Goal: Task Accomplishment & Management: Manage account settings

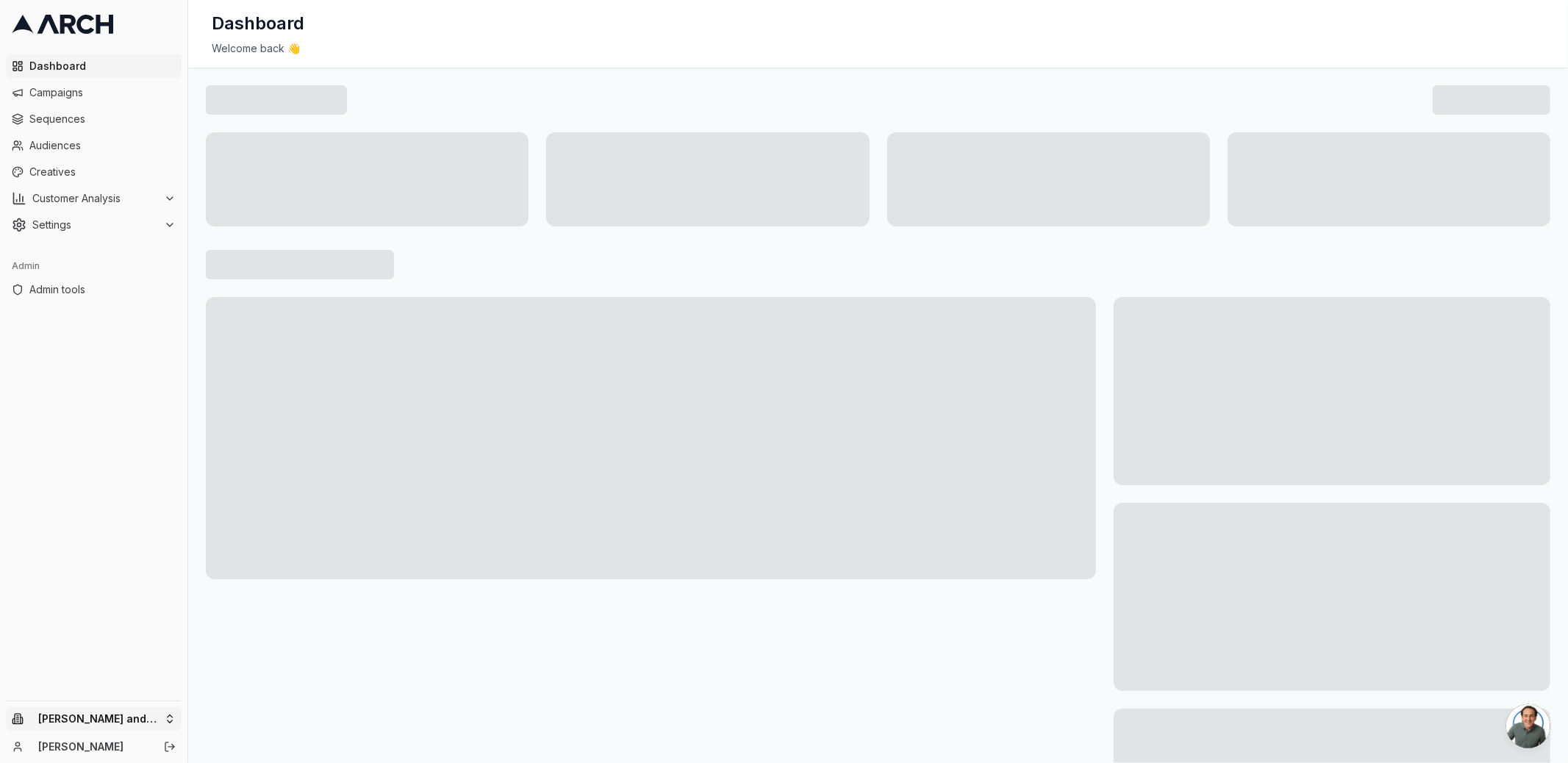
click at [175, 711] on html "Dashboard Campaigns Sequences Audiences Creatives Customer Analysis Settings Ad…" at bounding box center [784, 382] width 1568 height 763
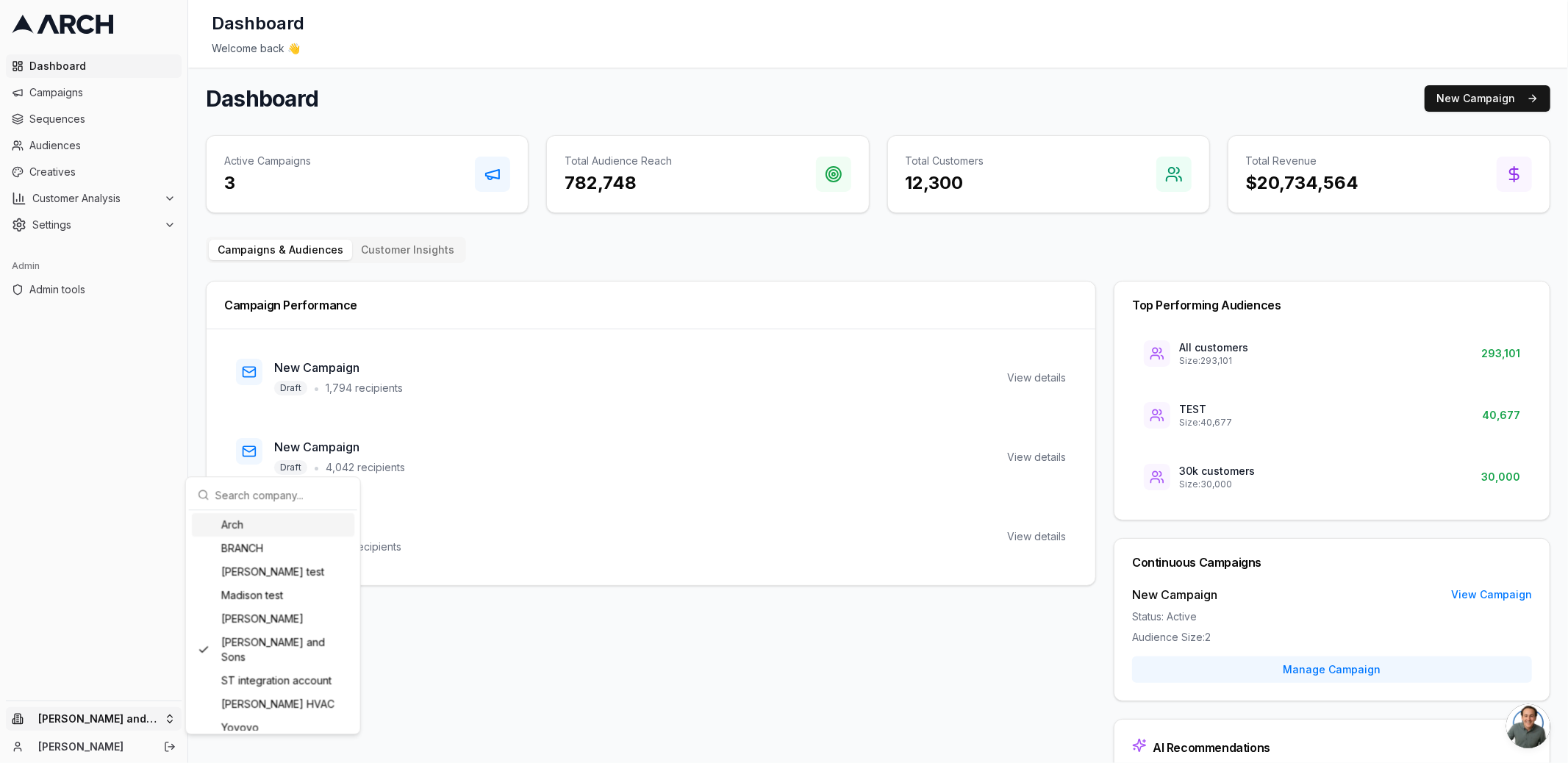
click at [134, 684] on html "Dashboard Campaigns Sequences Audiences Creatives Customer Analysis Settings Ad…" at bounding box center [784, 382] width 1568 height 763
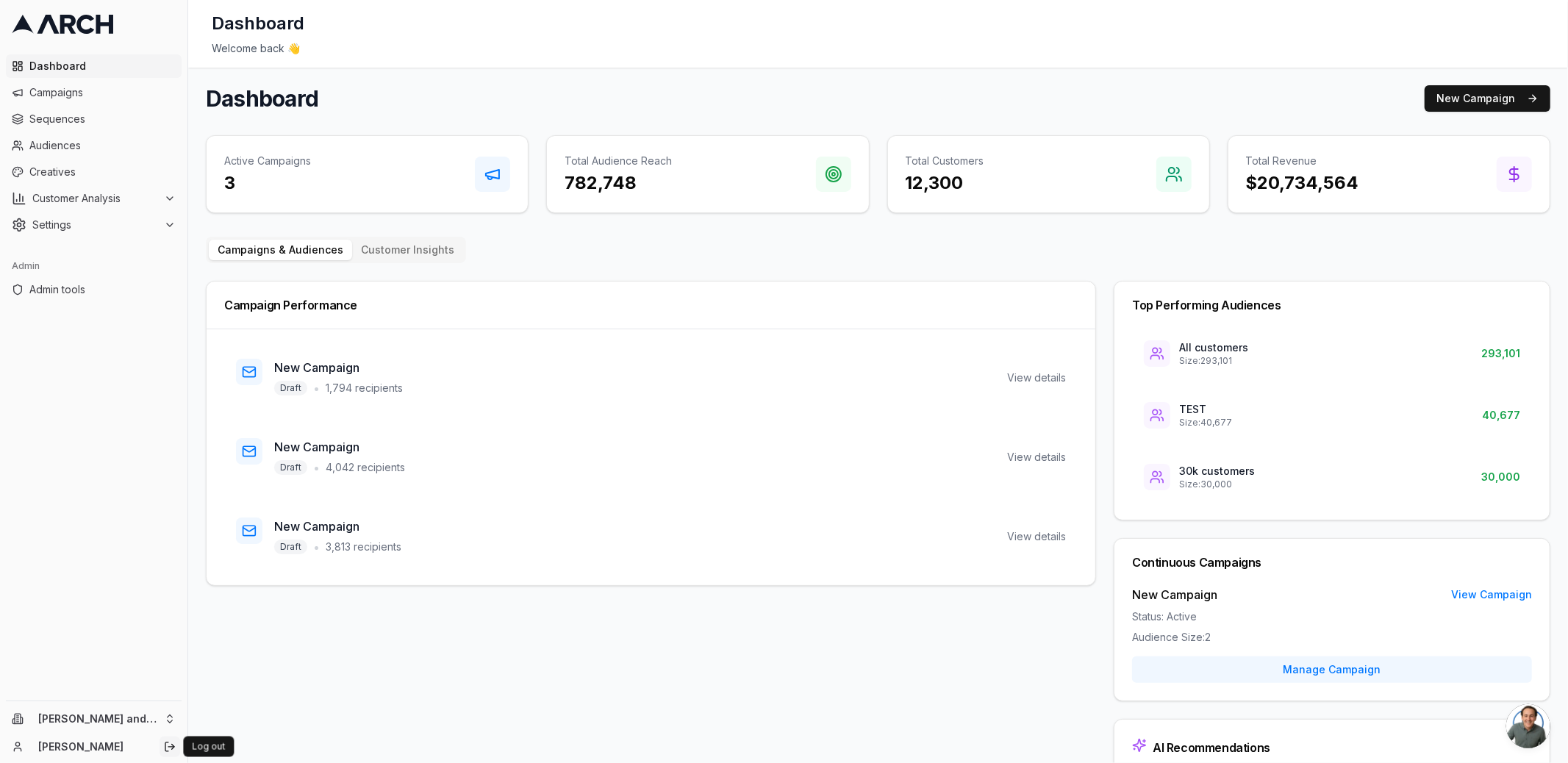
click at [169, 750] on icon "Log out" at bounding box center [170, 747] width 12 height 12
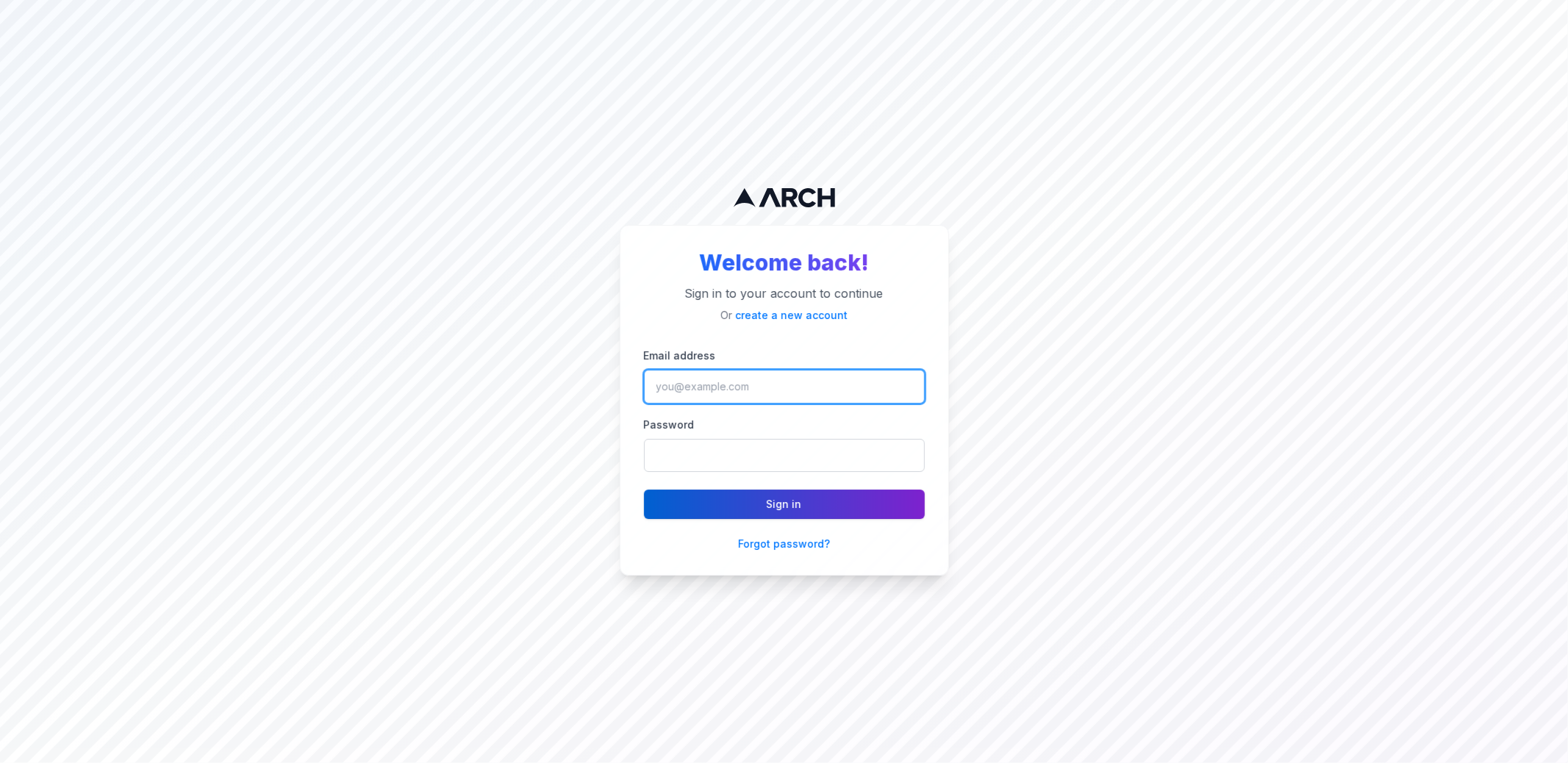
type input "[PERSON_NAME][EMAIL_ADDRESS][DOMAIN_NAME]"
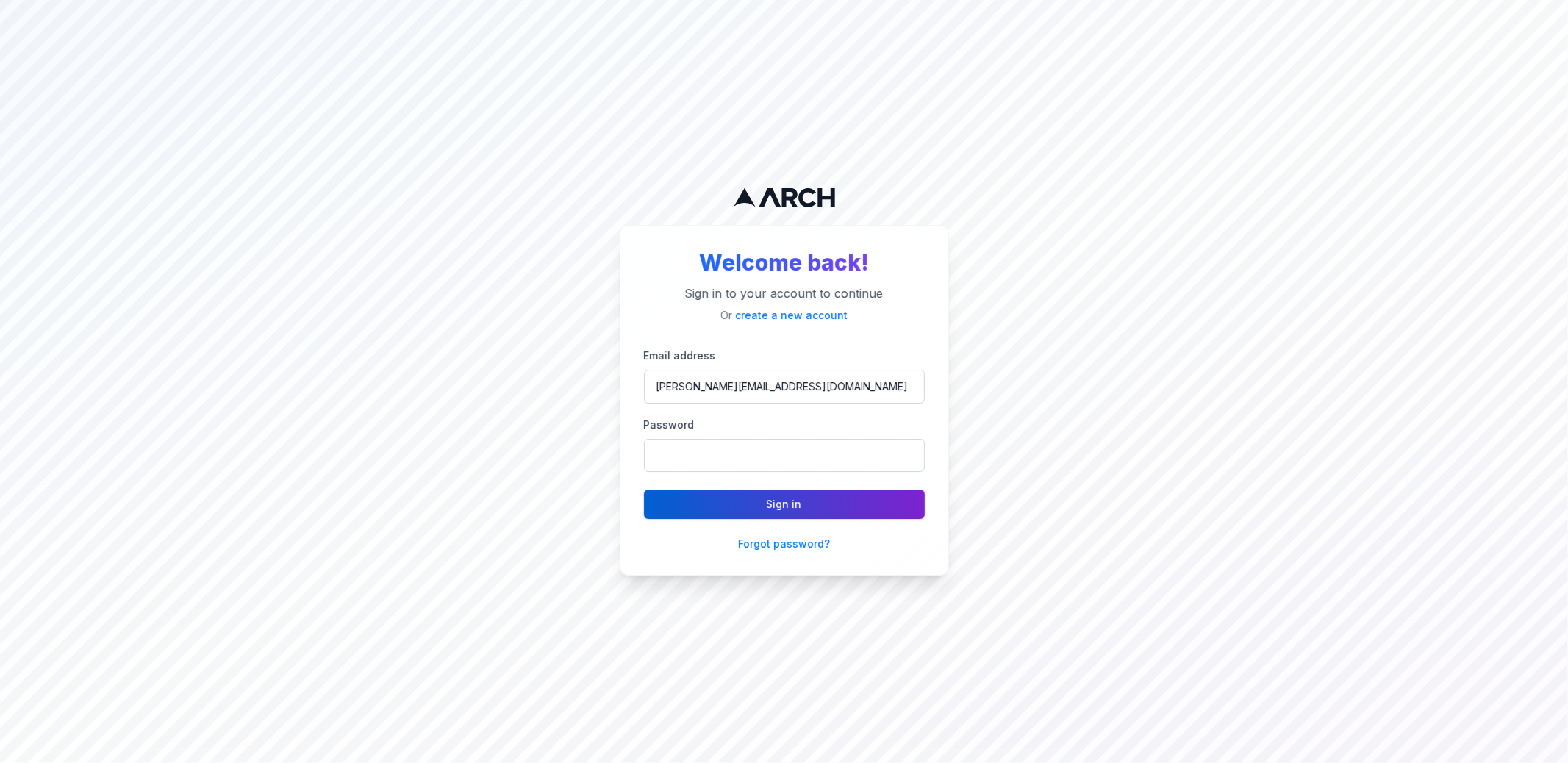
click at [783, 510] on button "Sign in" at bounding box center [784, 504] width 281 height 29
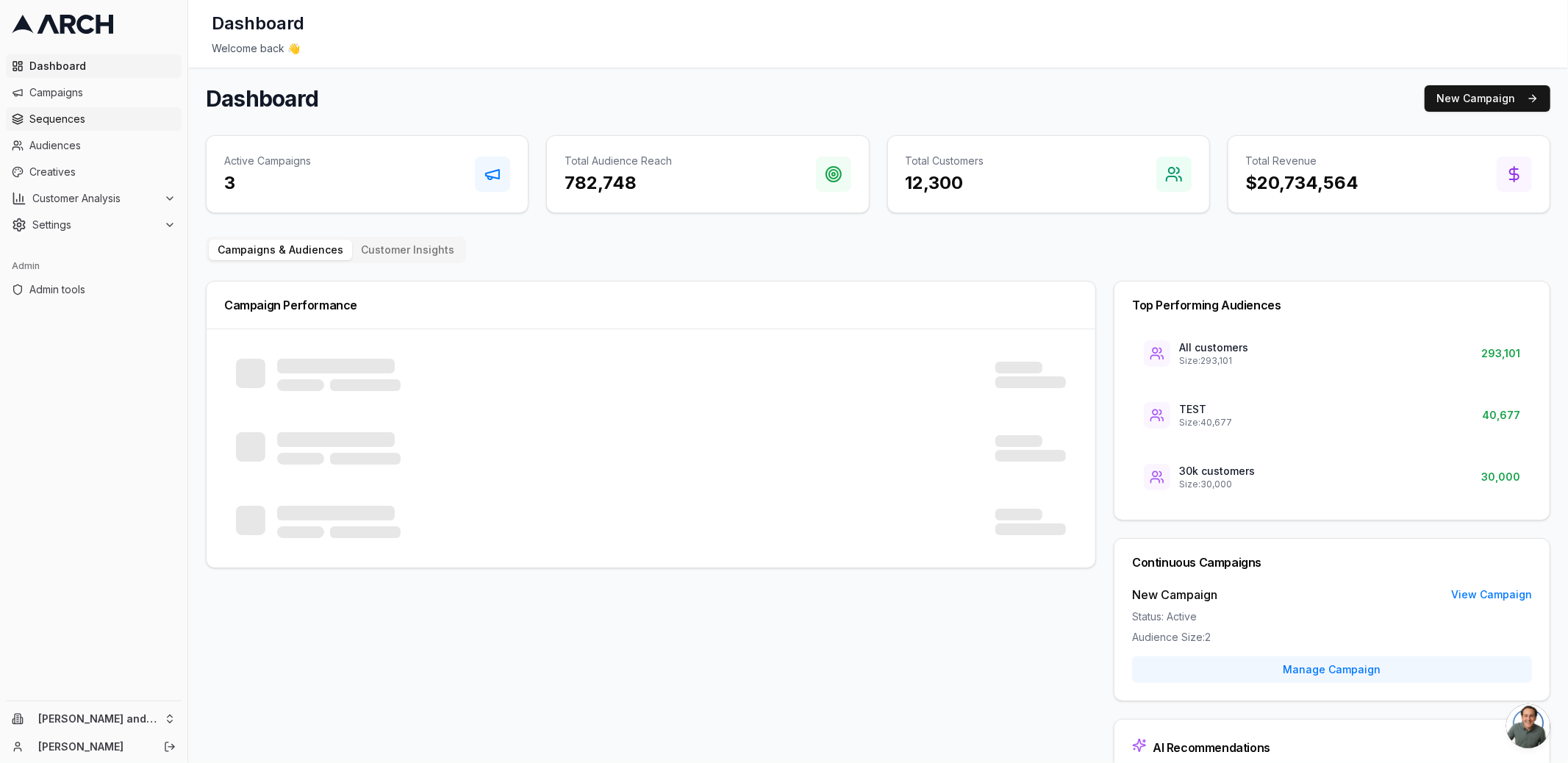
click at [75, 122] on span "Sequences" at bounding box center [102, 119] width 147 height 15
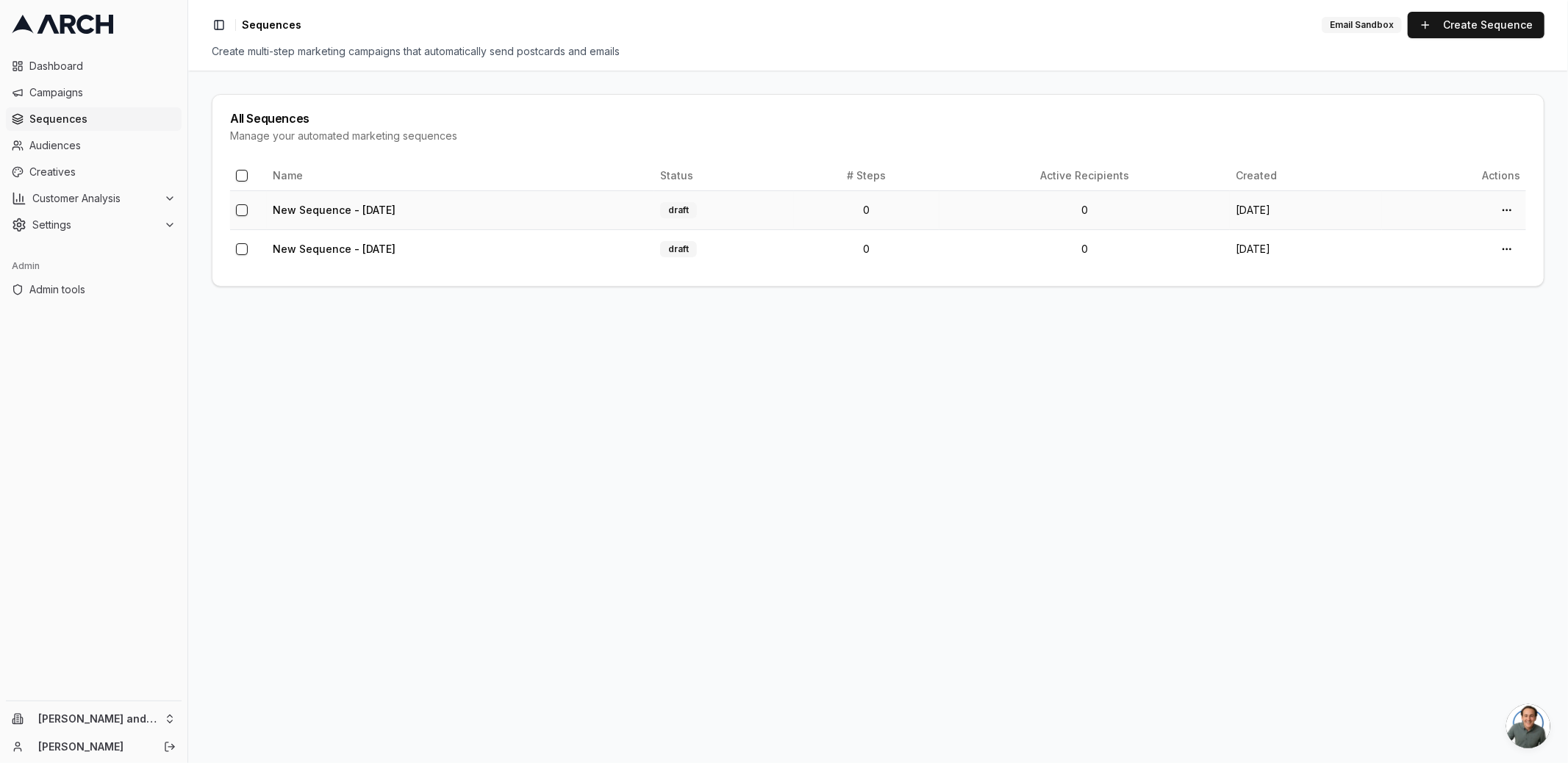
click at [384, 216] on td "New Sequence - Aug 26, 2025" at bounding box center [460, 209] width 387 height 39
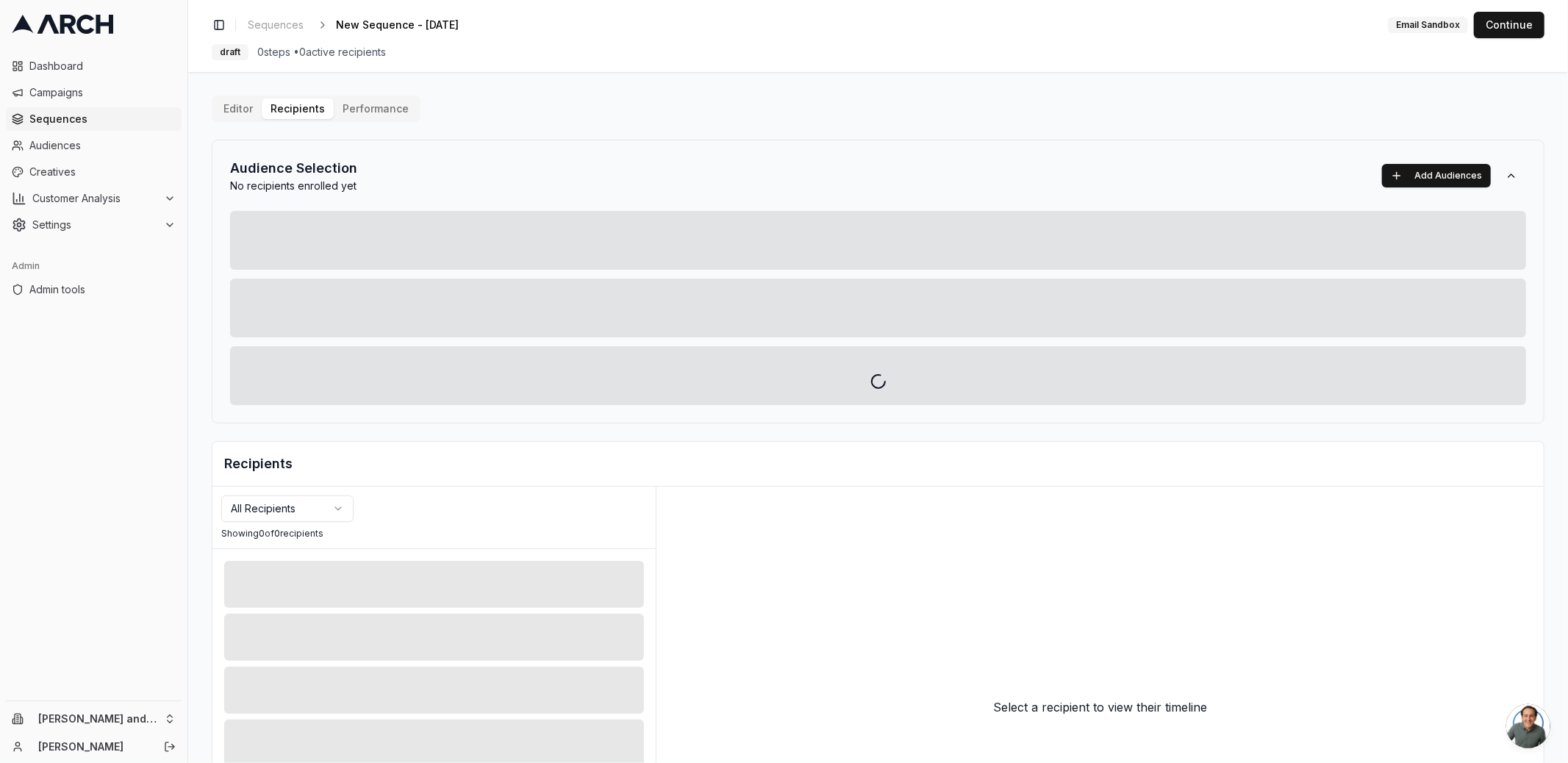
click at [289, 108] on div "Editor Recipients Performance Audience Selection No recipients enrolled yet Add…" at bounding box center [877, 512] width 1332 height 833
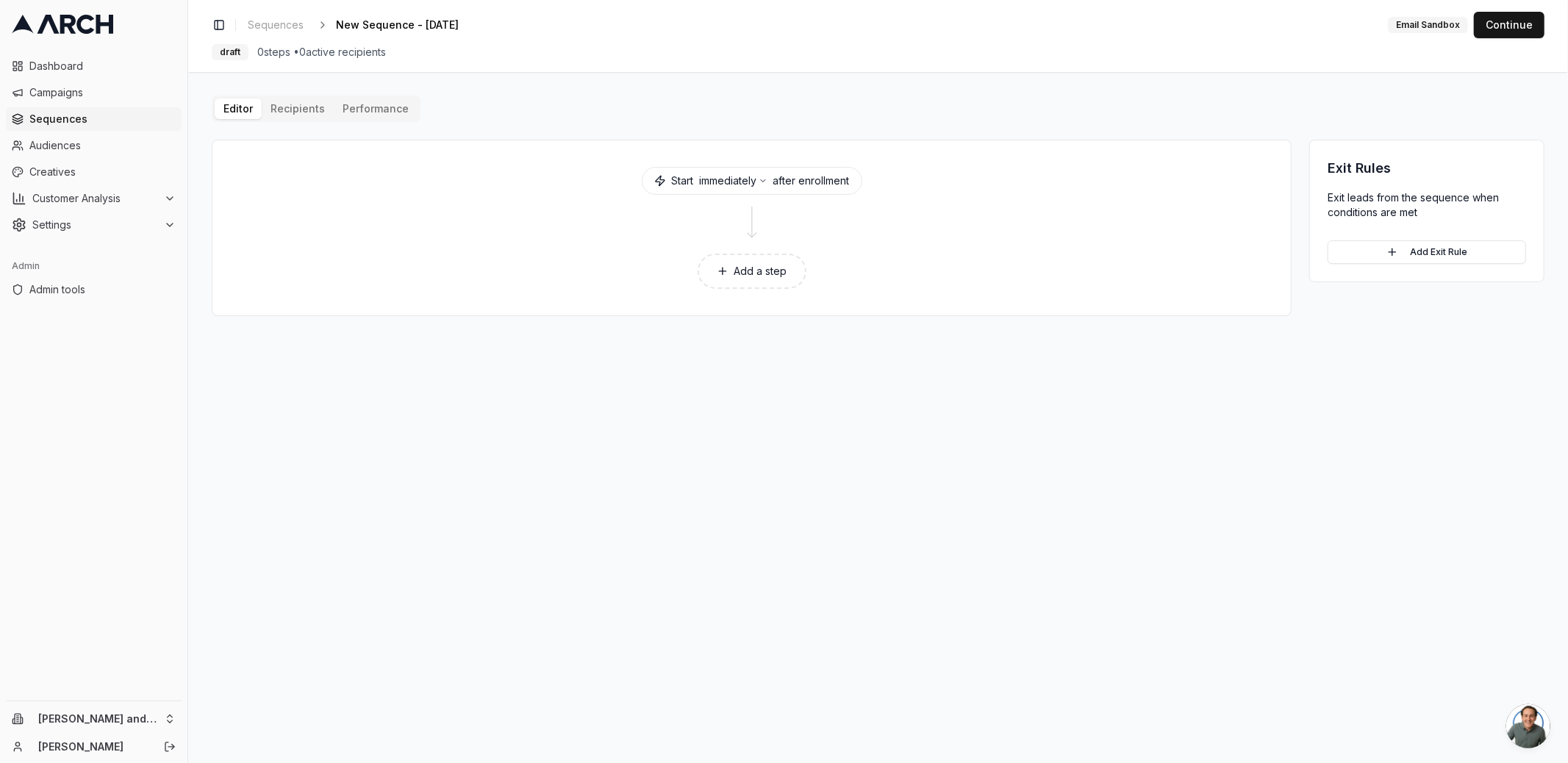
click at [745, 261] on button "Add a step" at bounding box center [752, 271] width 109 height 35
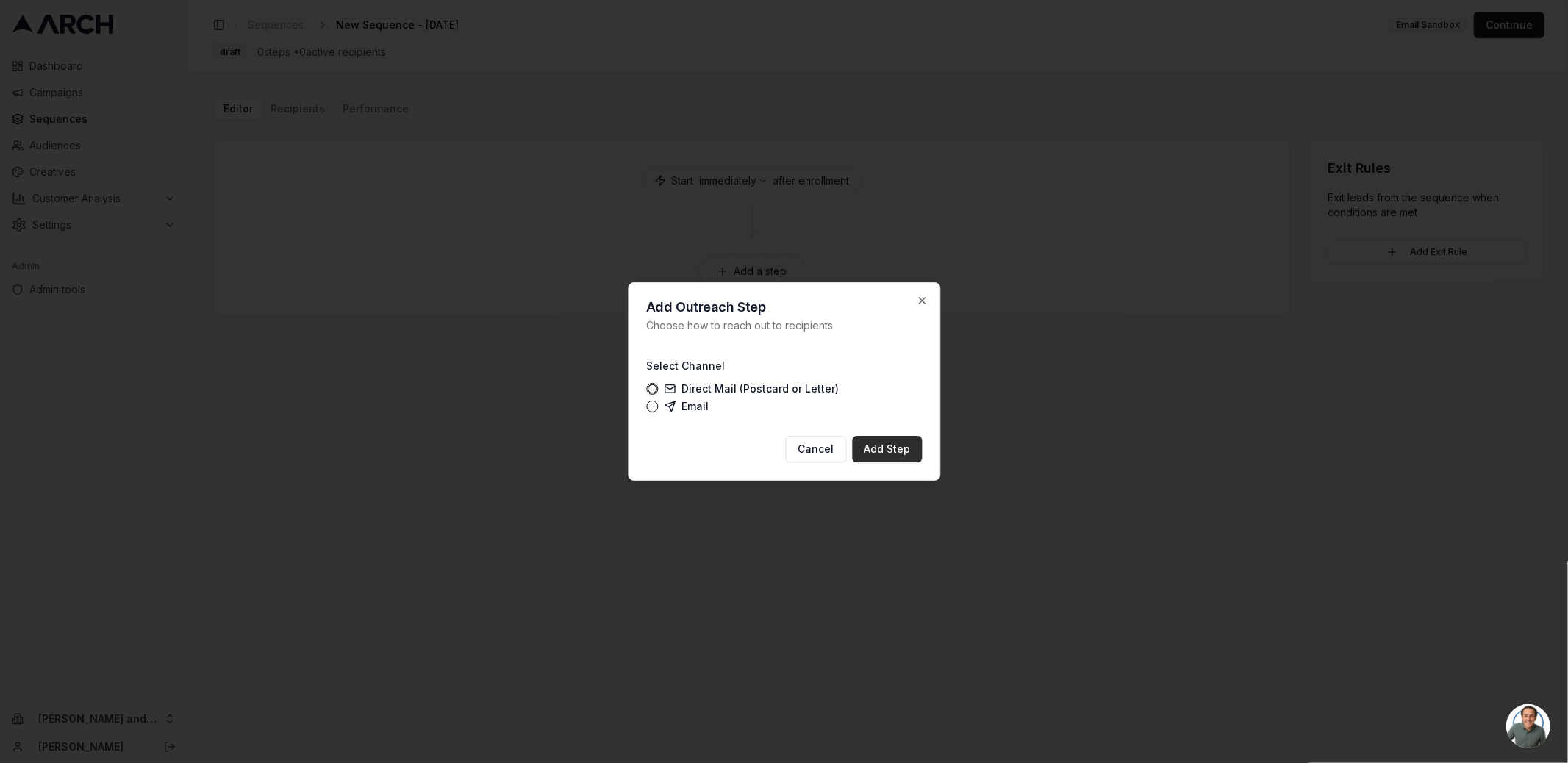
click at [882, 440] on button "Add Step" at bounding box center [887, 449] width 70 height 27
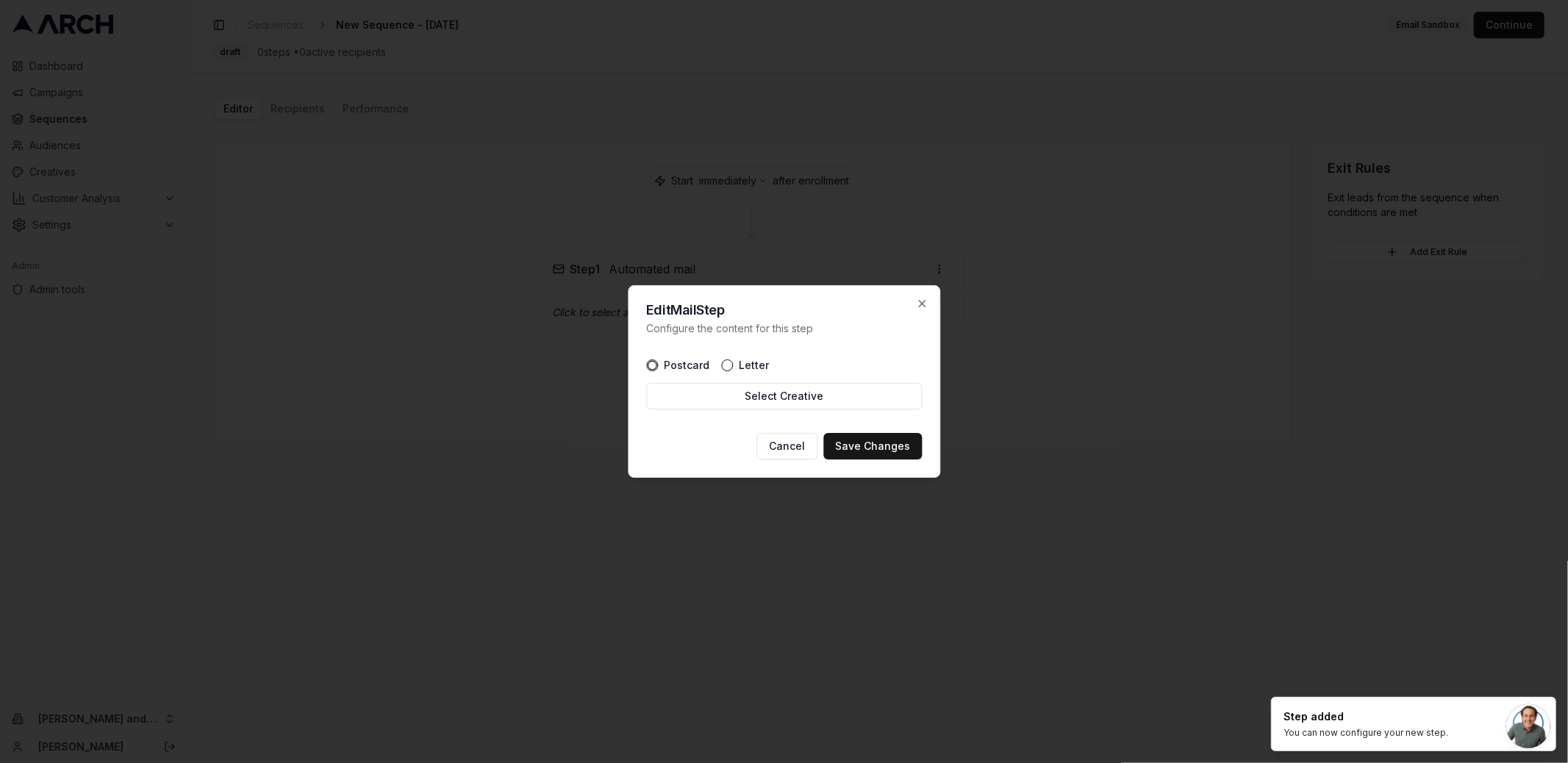
click at [866, 415] on div "Postcard Letter Select Creative" at bounding box center [784, 384] width 275 height 74
click at [859, 402] on button "Select Creative" at bounding box center [784, 396] width 275 height 27
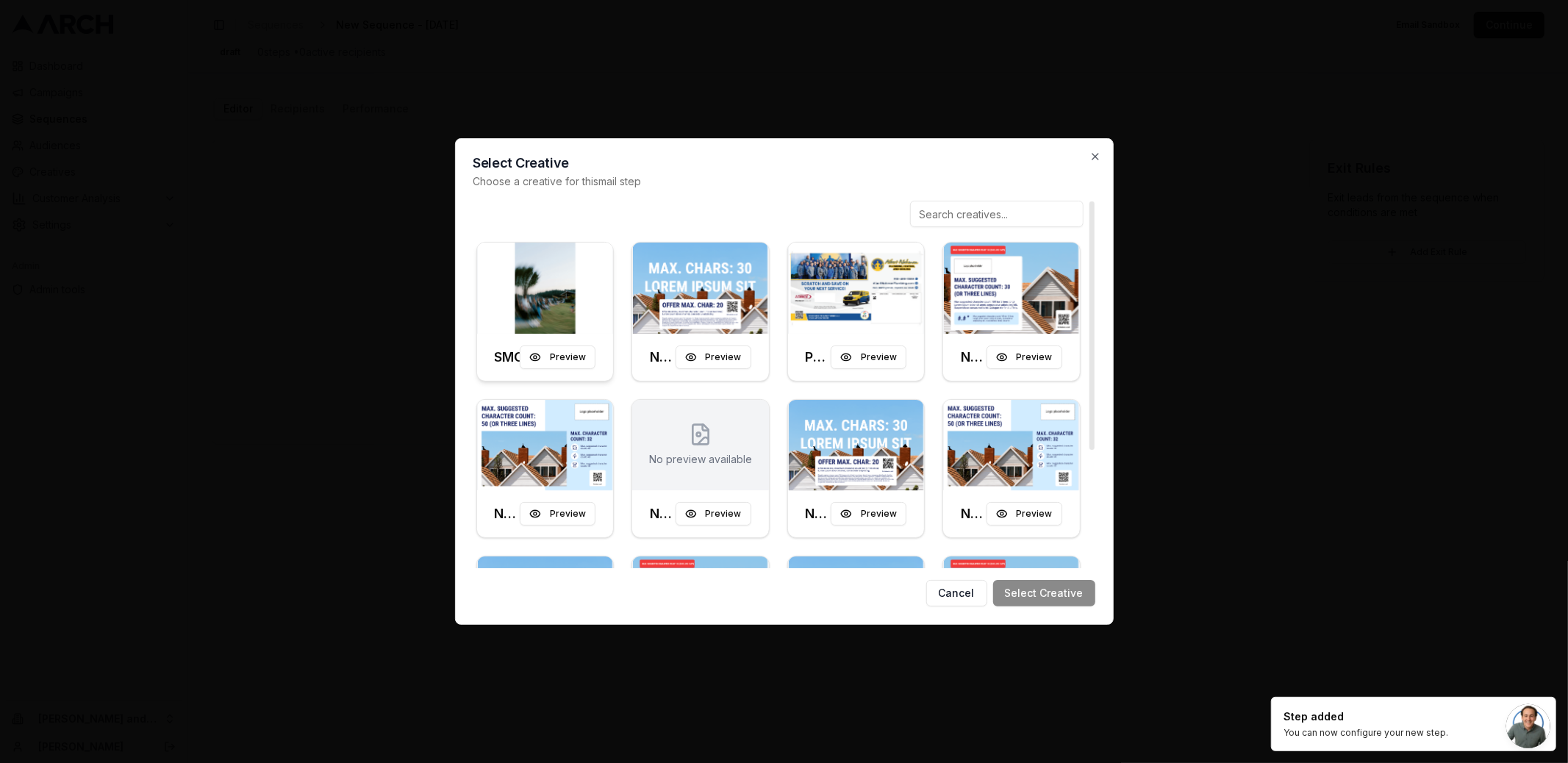
click at [537, 289] on div at bounding box center [546, 288] width 137 height 91
click at [1081, 586] on button "Select Creative" at bounding box center [1044, 593] width 102 height 27
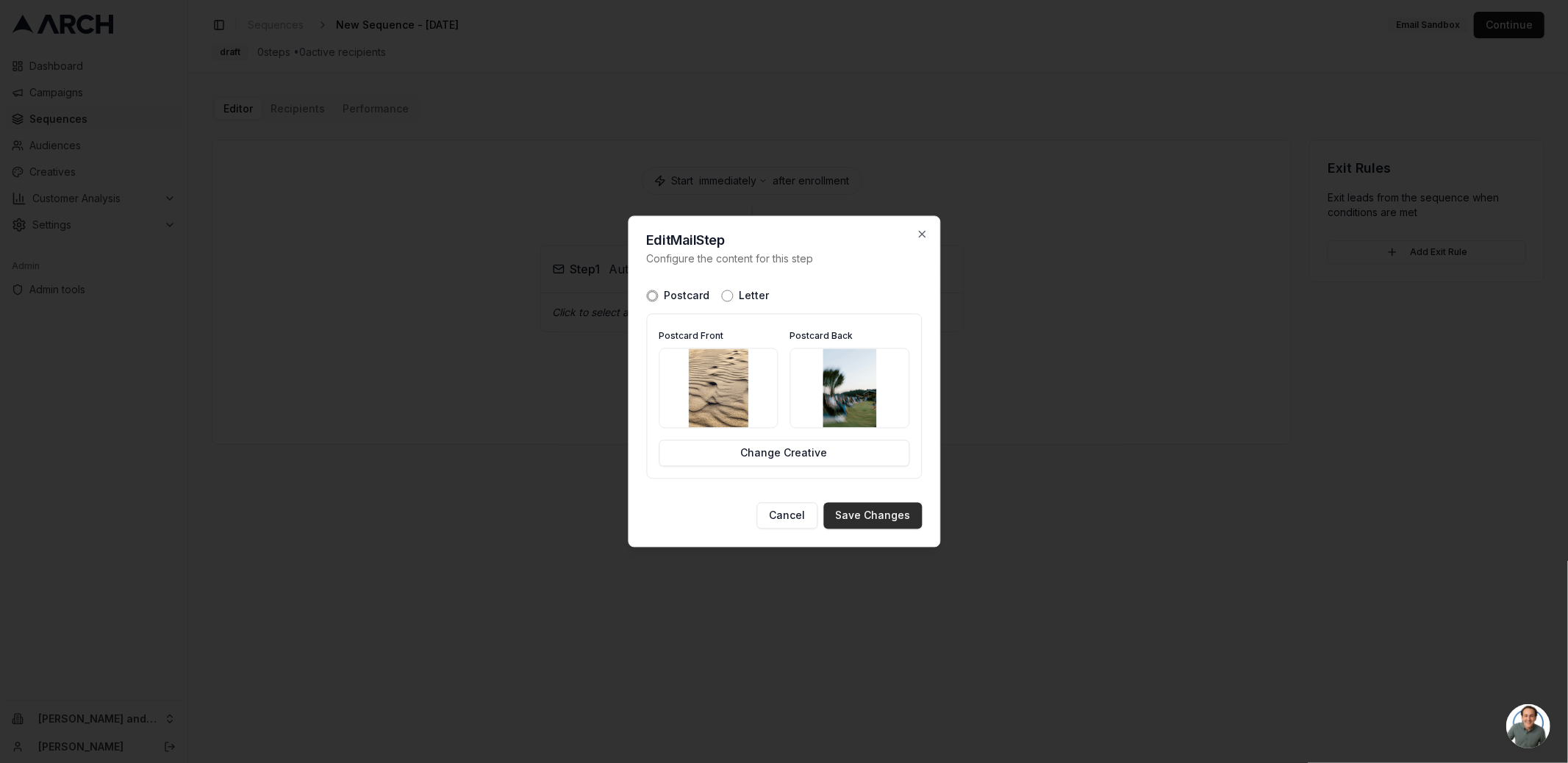
click at [873, 523] on button "Save Changes" at bounding box center [873, 516] width 99 height 27
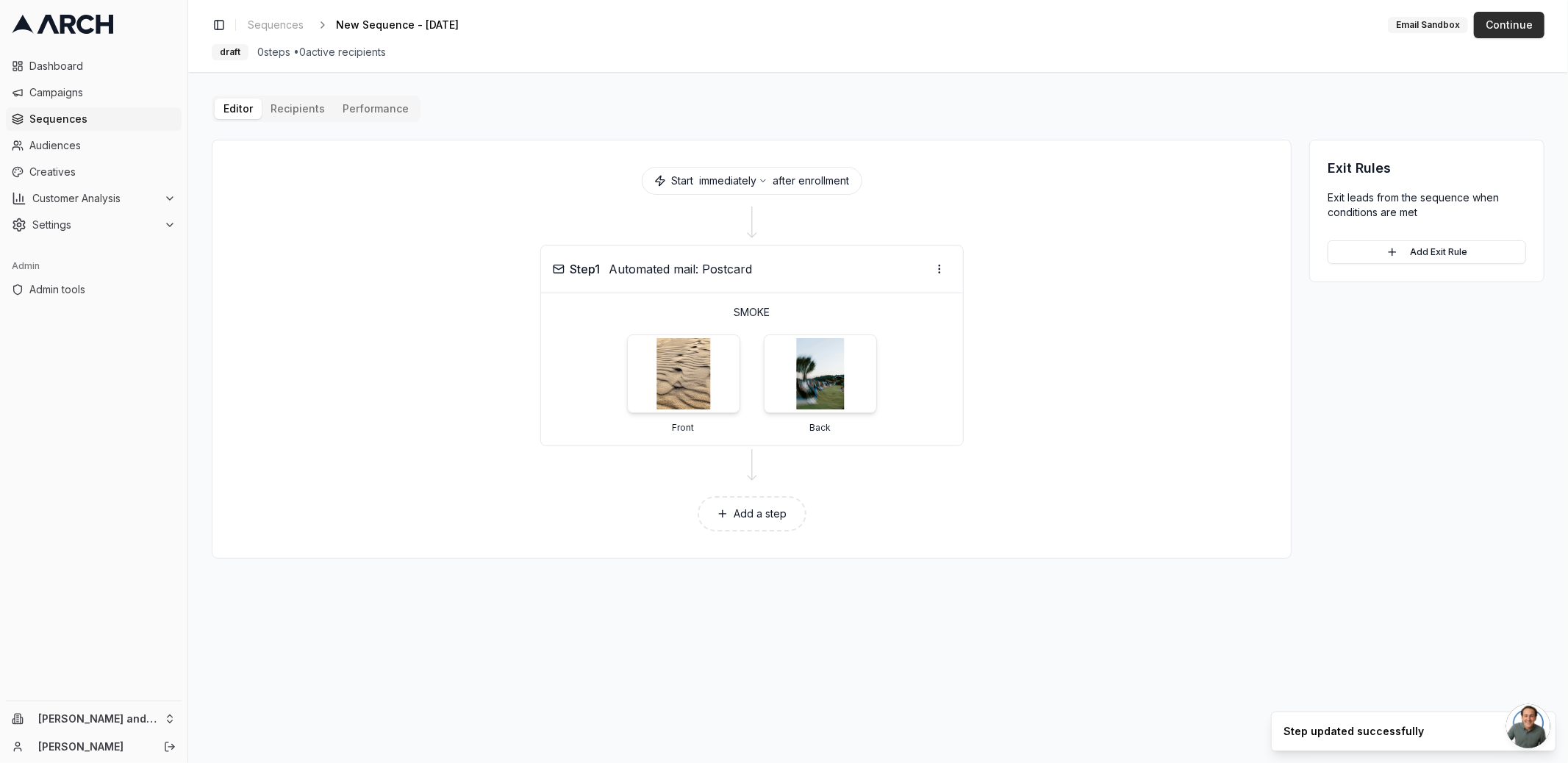
click at [1522, 21] on button "Continue" at bounding box center [1509, 25] width 71 height 27
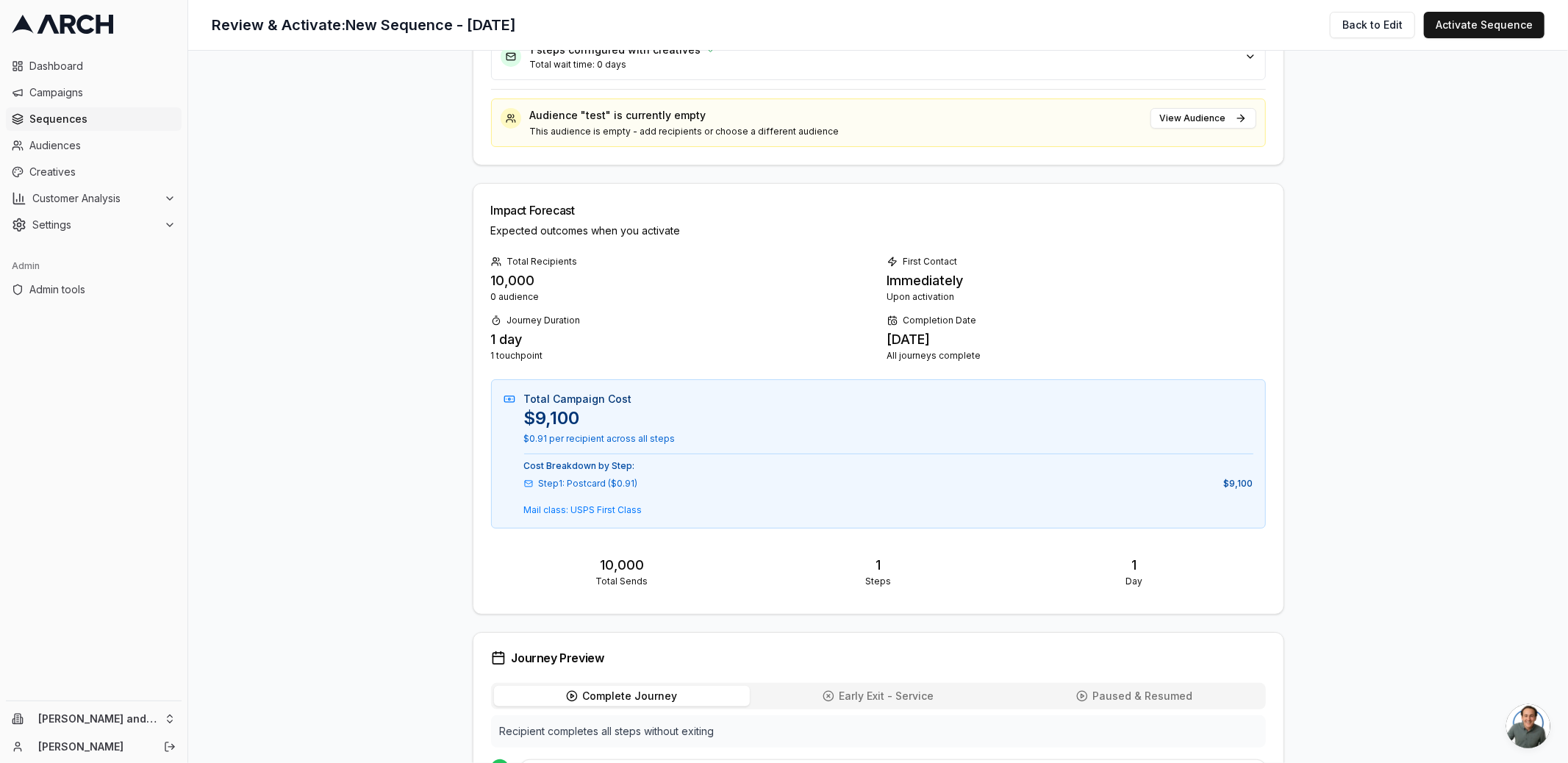
scroll to position [440, 0]
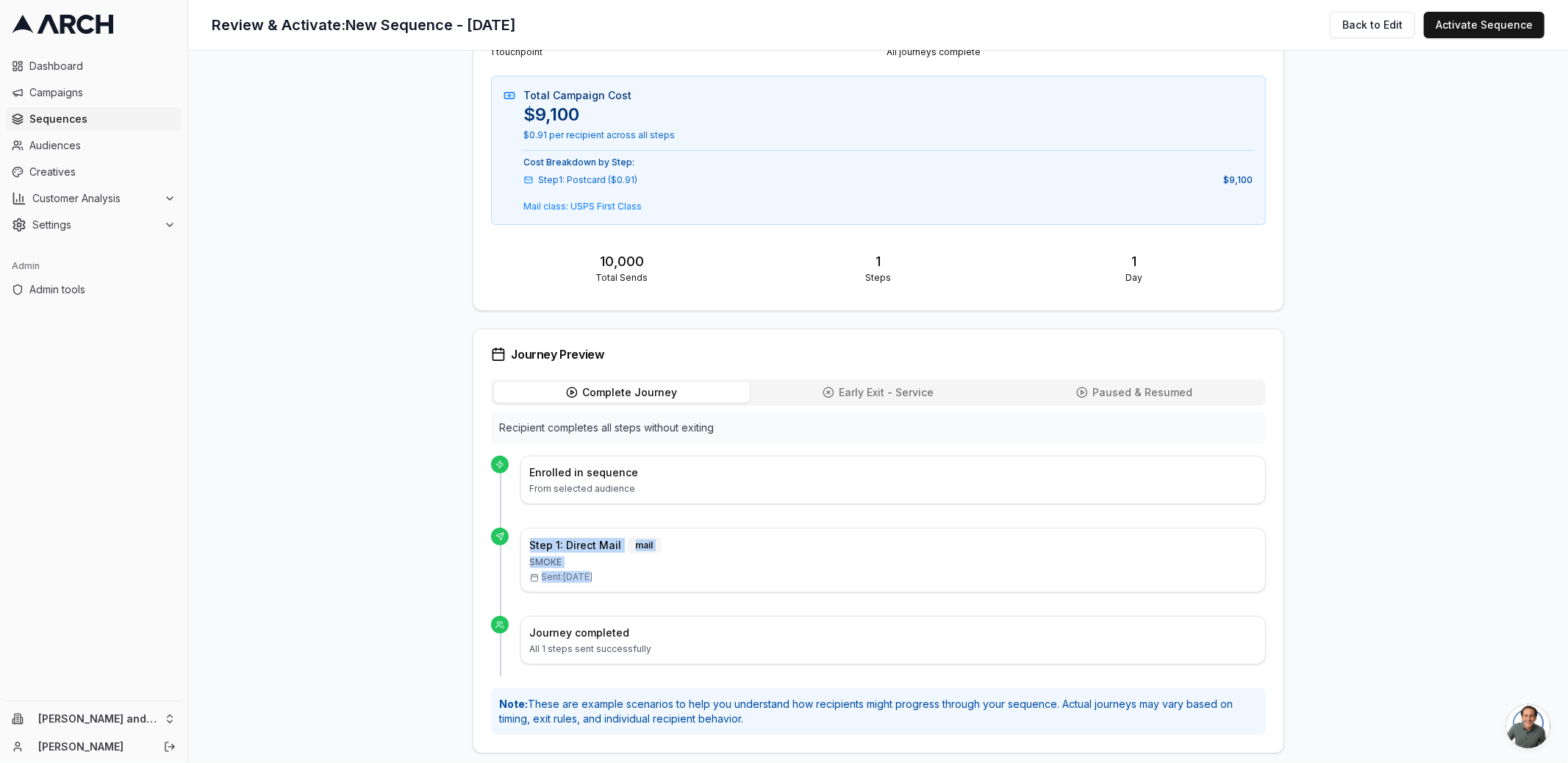
drag, startPoint x: 586, startPoint y: 570, endPoint x: 480, endPoint y: 535, distance: 111.6
click at [480, 535] on div "Complete Journey Complete Early Exit - Service Early Paused & Resumed Paused Re…" at bounding box center [879, 566] width 810 height 373
click at [372, 575] on main "Ready to Activate All validation checks passed Progress 1 of 2 checks 1 steps c…" at bounding box center [877, 407] width 1379 height 712
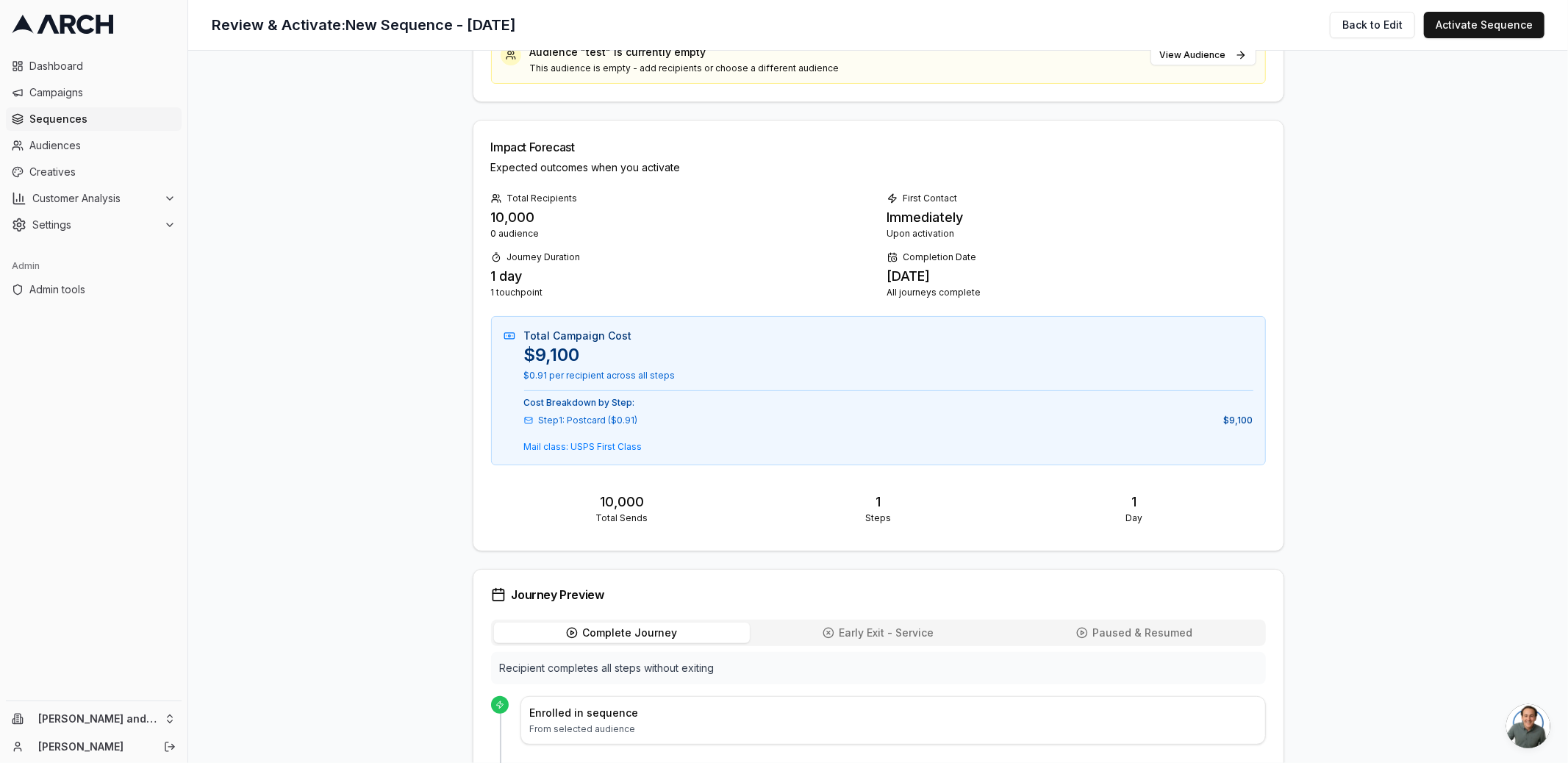
scroll to position [146, 0]
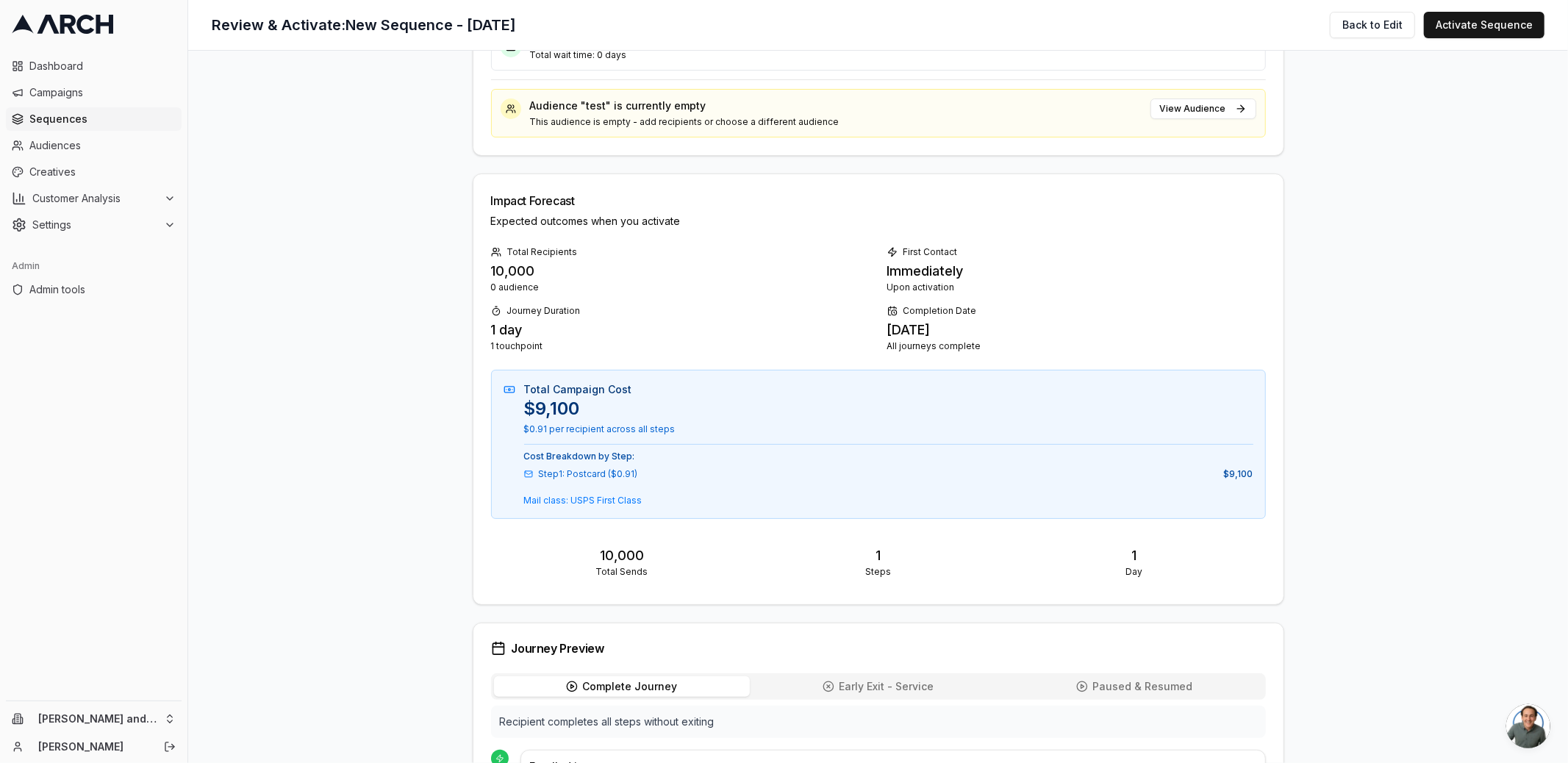
click at [904, 679] on span "Early Exit - Service" at bounding box center [886, 686] width 95 height 15
click at [1167, 676] on button "Paused & Resumed Paused" at bounding box center [1134, 686] width 256 height 21
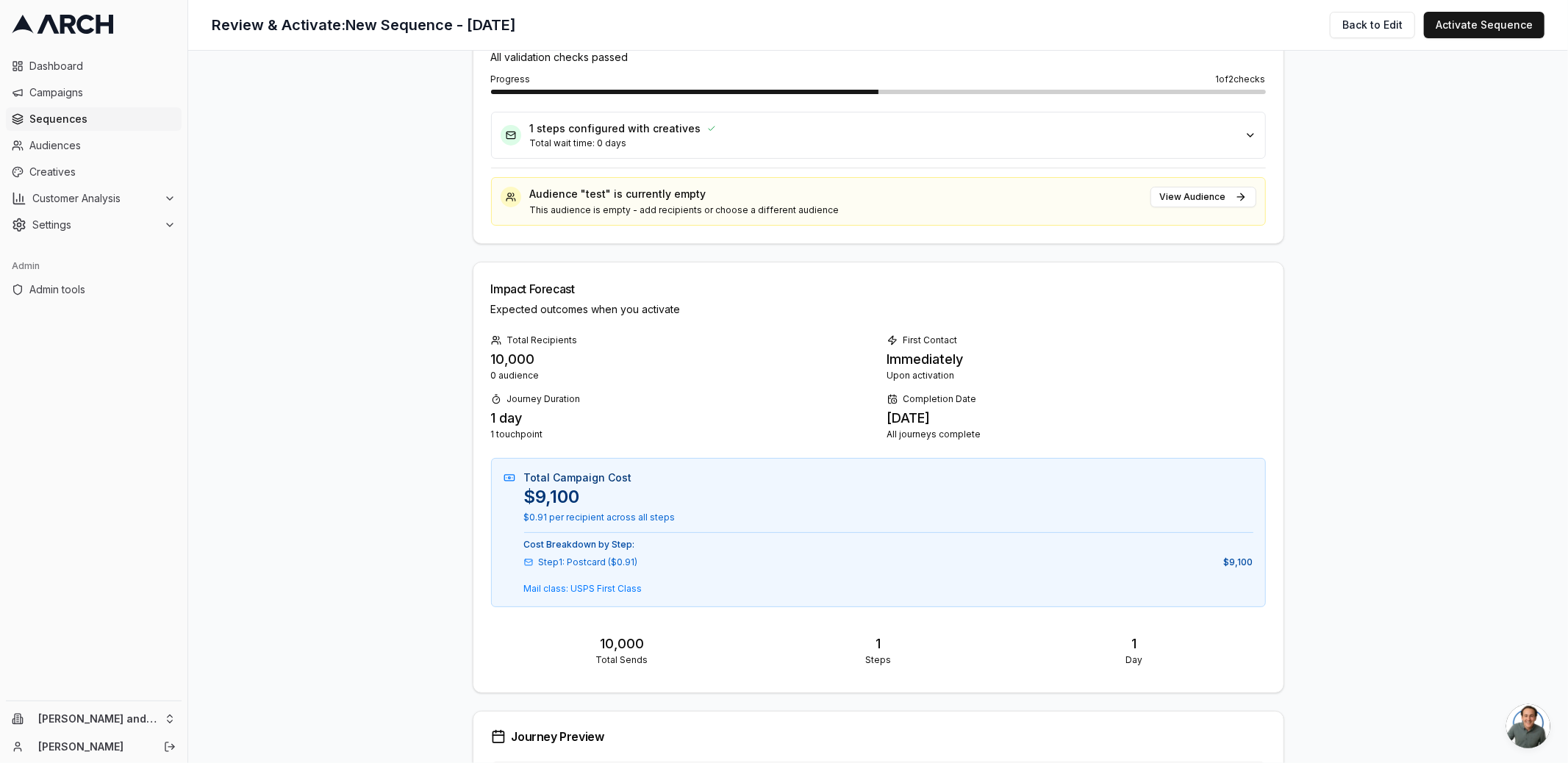
scroll to position [0, 0]
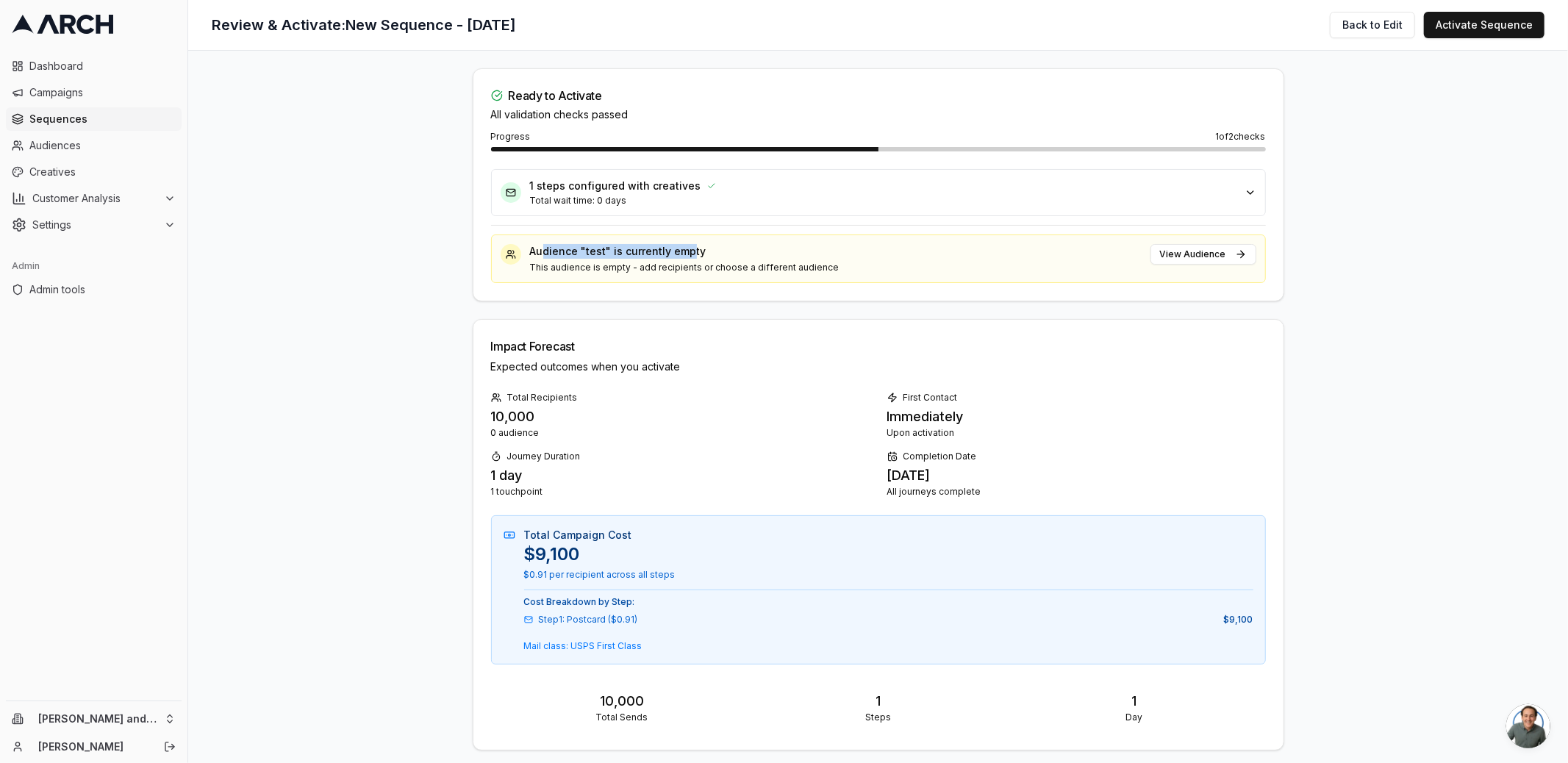
drag, startPoint x: 625, startPoint y: 254, endPoint x: 535, endPoint y: 250, distance: 90.1
click at [535, 250] on p "Audience "test" is currently empty" at bounding box center [836, 251] width 611 height 15
click at [576, 256] on p "Audience "test" is currently empty" at bounding box center [836, 251] width 611 height 15
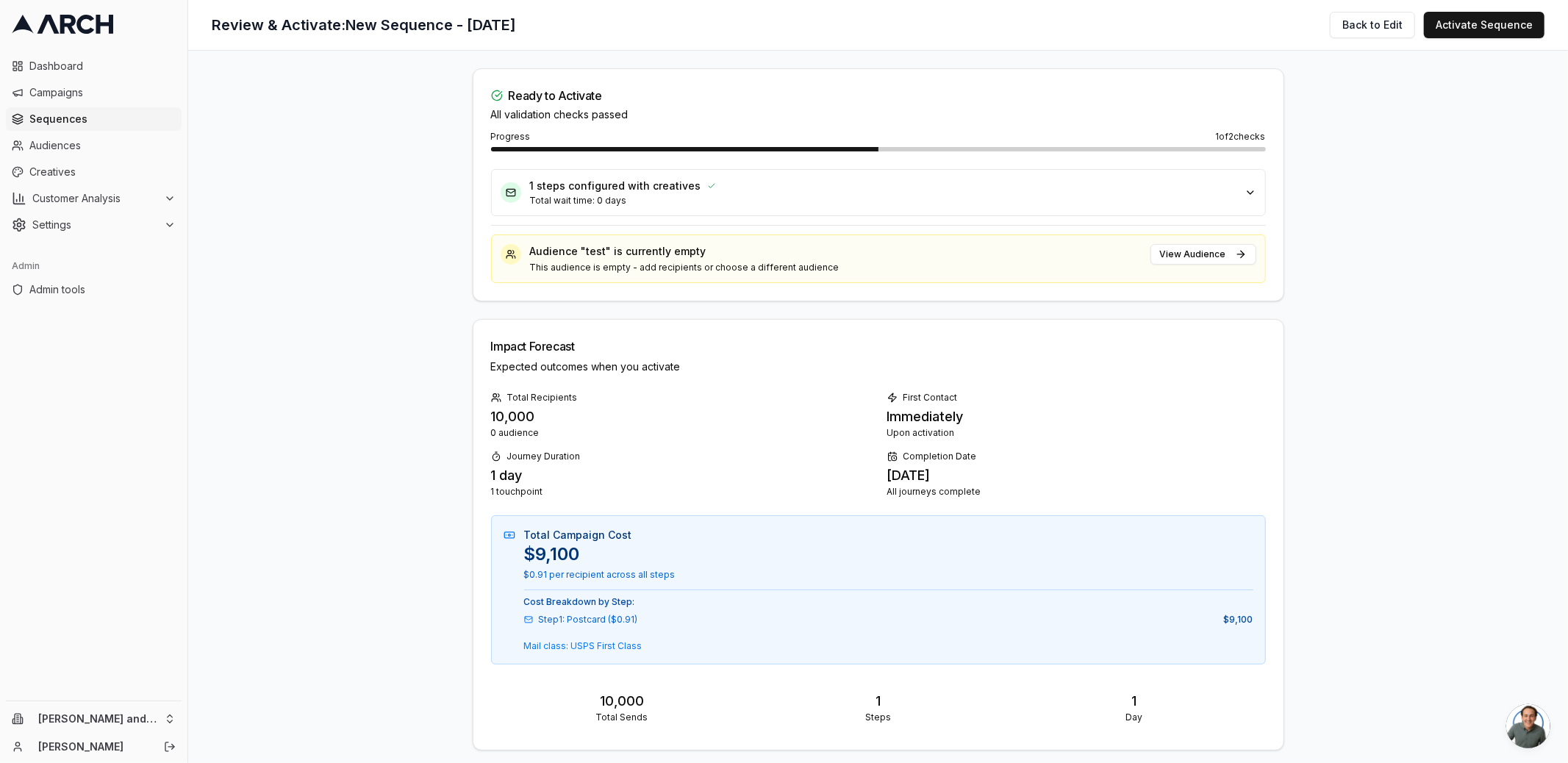
click at [723, 269] on p "This audience is empty - add recipients or choose a different audience" at bounding box center [836, 267] width 611 height 12
click at [829, 271] on div "Audience "test" is currently empty This audience is empty - add recipients or c…" at bounding box center [879, 259] width 775 height 49
click at [1212, 252] on button "View Audience" at bounding box center [1203, 254] width 106 height 21
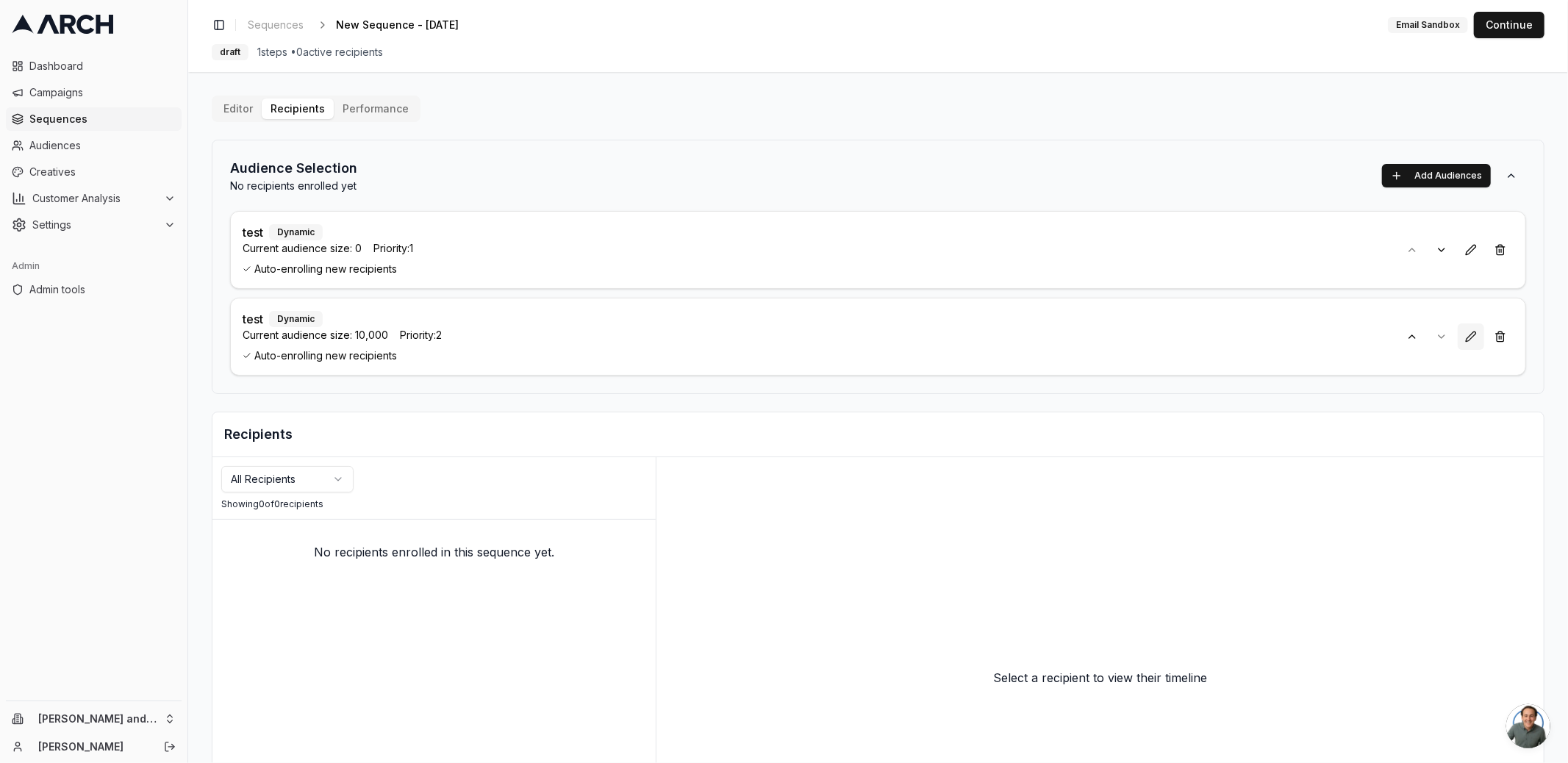
click at [1463, 337] on button at bounding box center [1471, 337] width 27 height 27
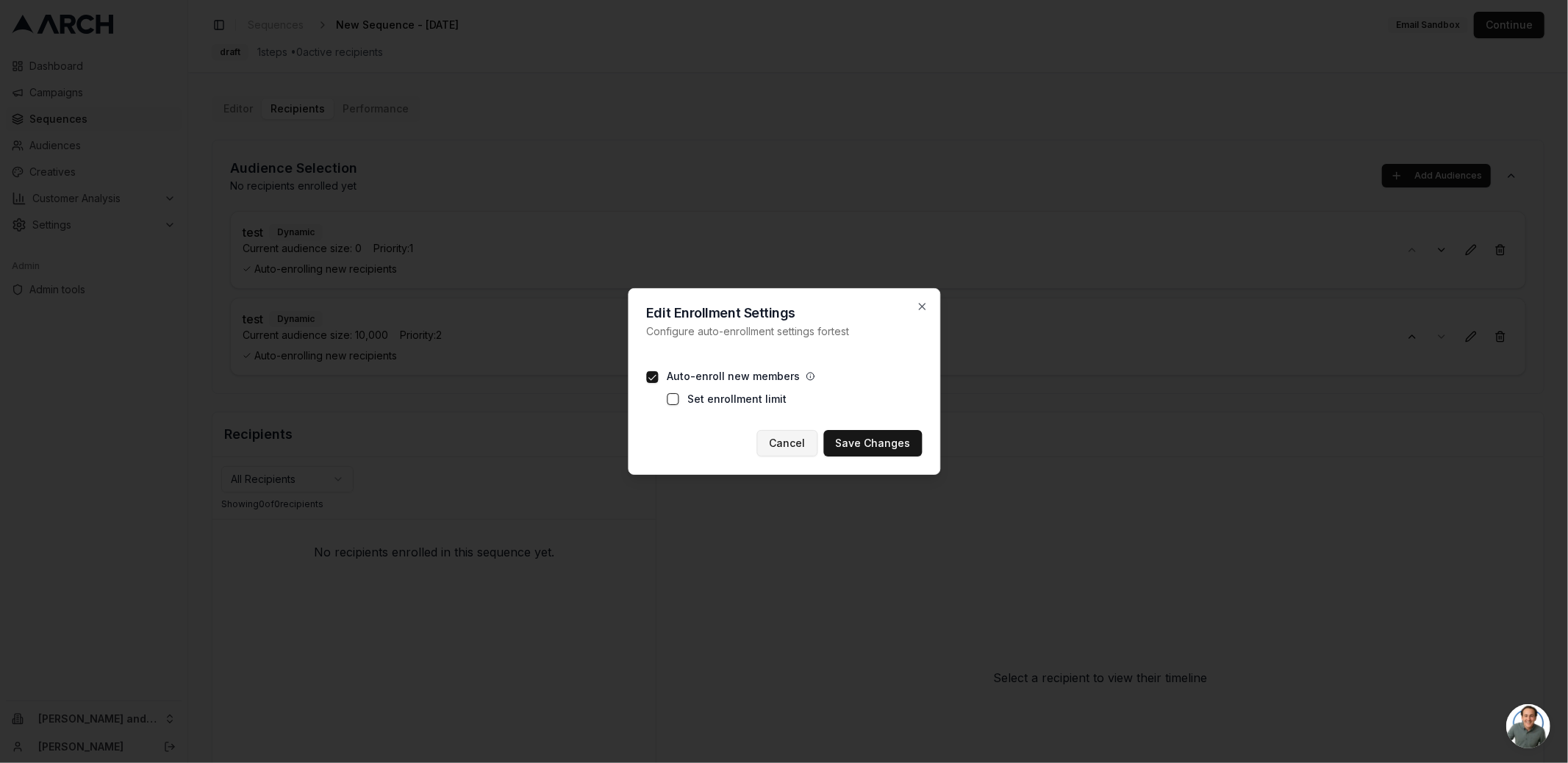
click at [808, 451] on button "Cancel" at bounding box center [787, 443] width 61 height 27
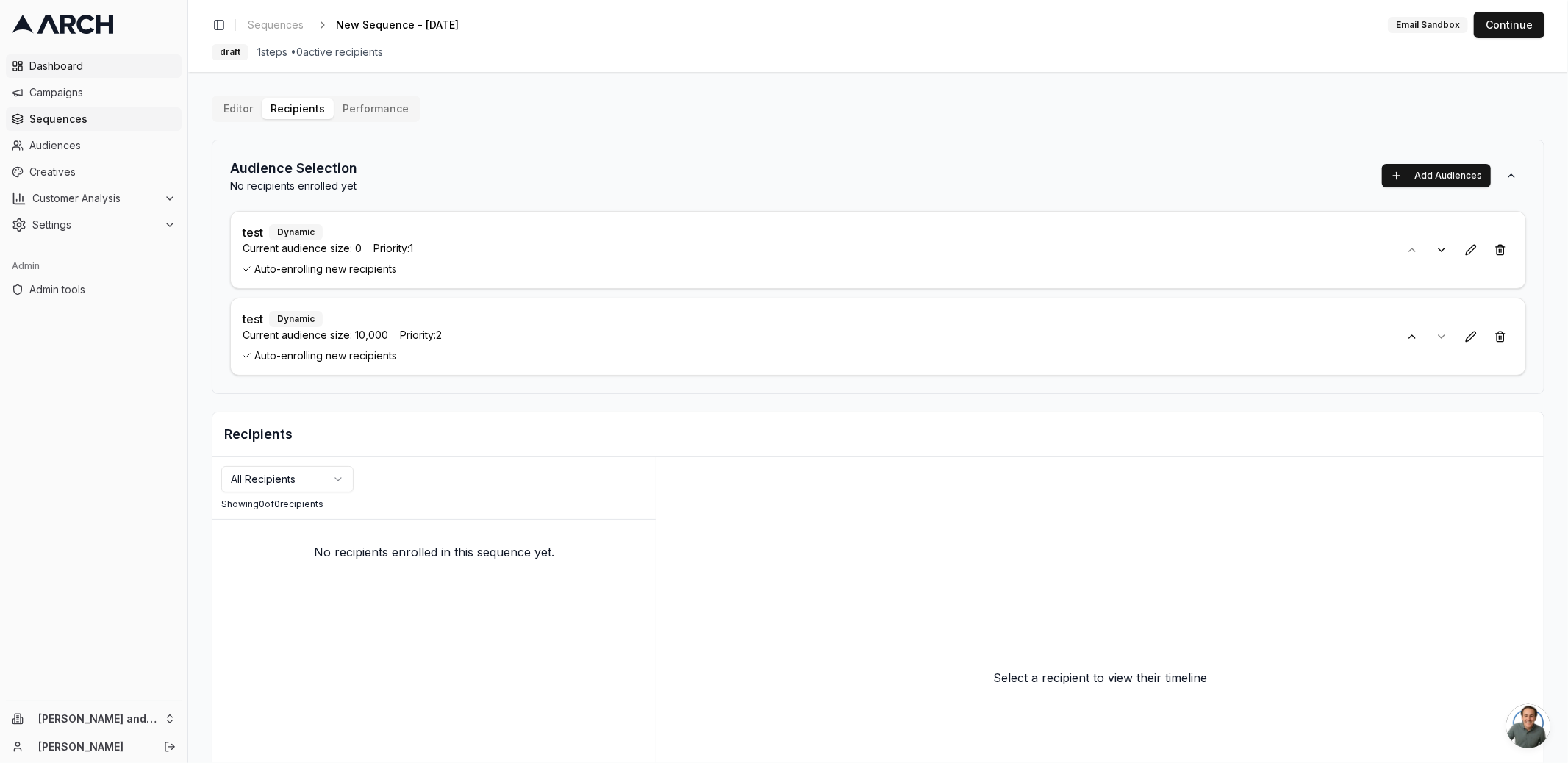
click at [71, 69] on span "Dashboard" at bounding box center [102, 66] width 147 height 15
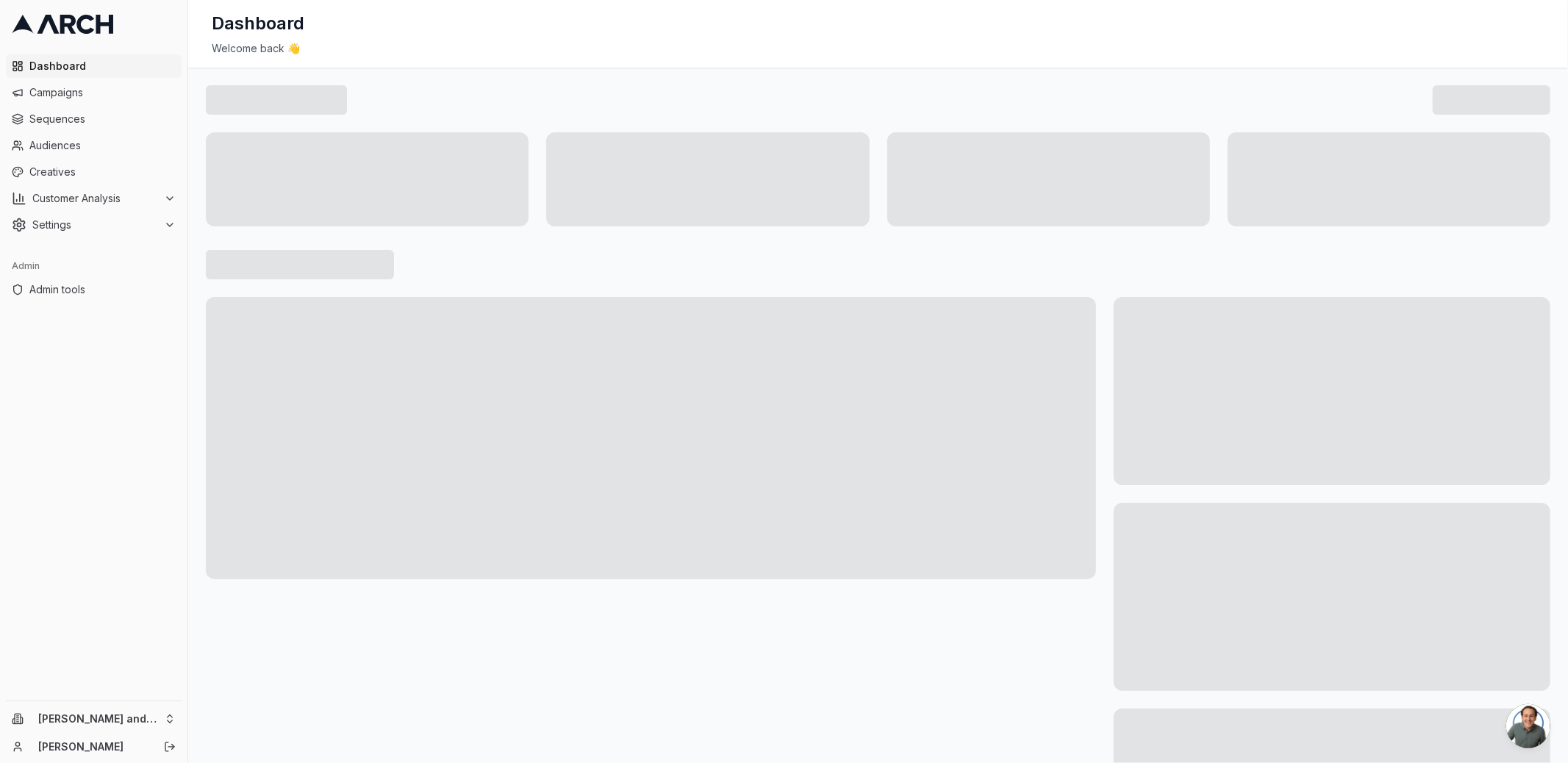
click at [195, 232] on main at bounding box center [877, 491] width 1379 height 847
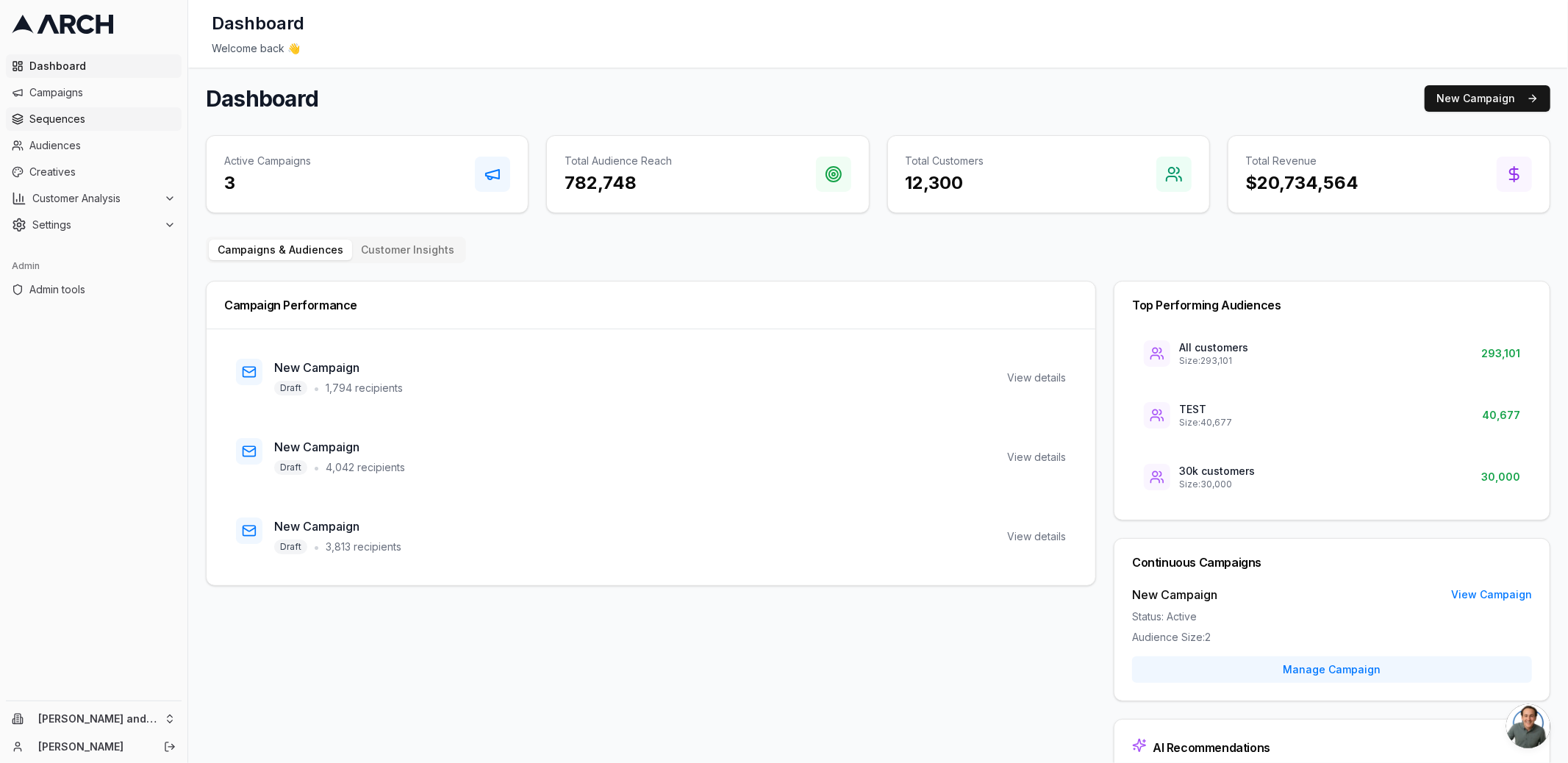
click at [104, 118] on span "Sequences" at bounding box center [102, 119] width 147 height 15
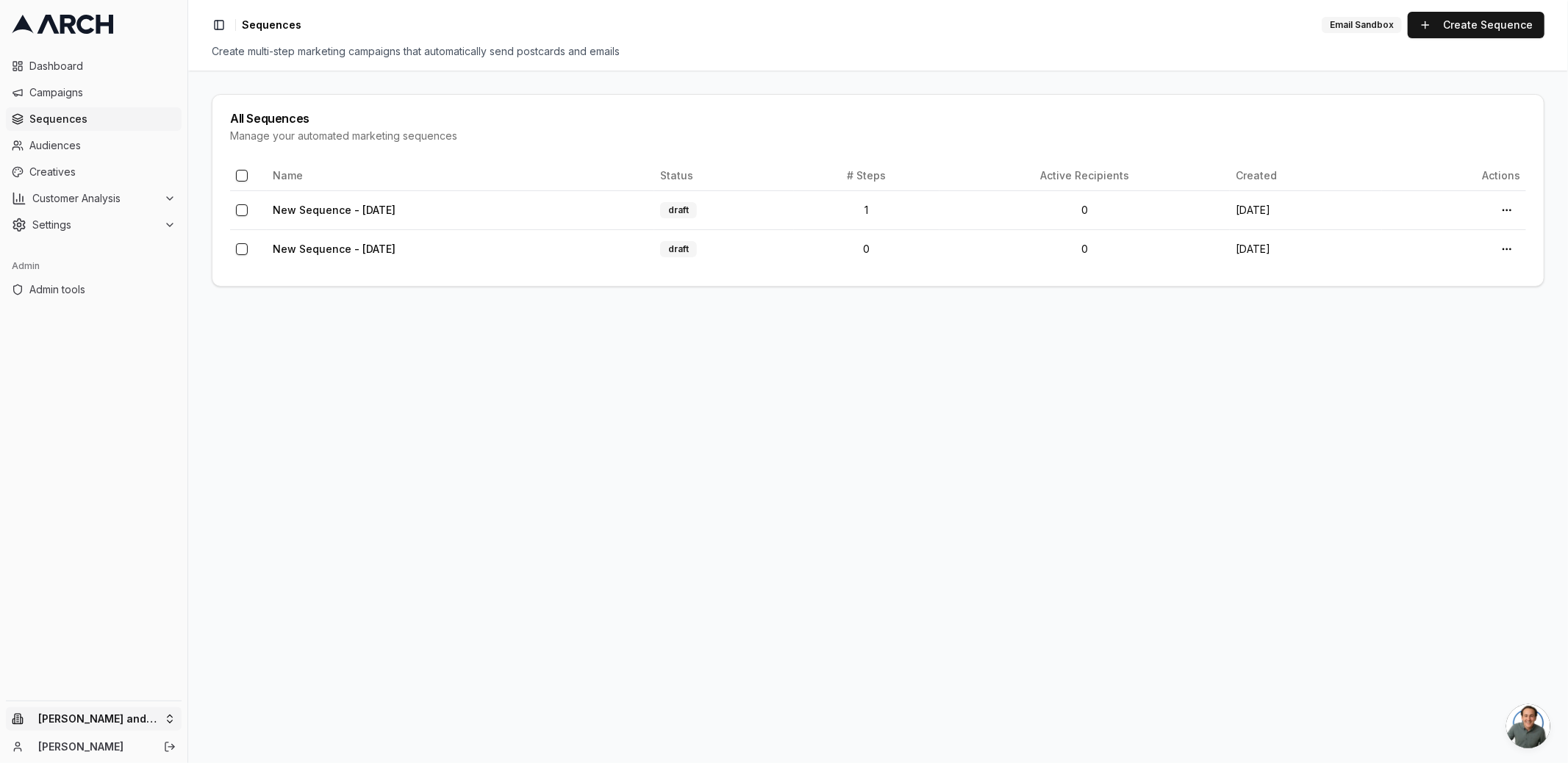
click at [169, 709] on html "Dashboard Campaigns Sequences Audiences Creatives Customer Analysis Settings Ad…" at bounding box center [784, 382] width 1568 height 763
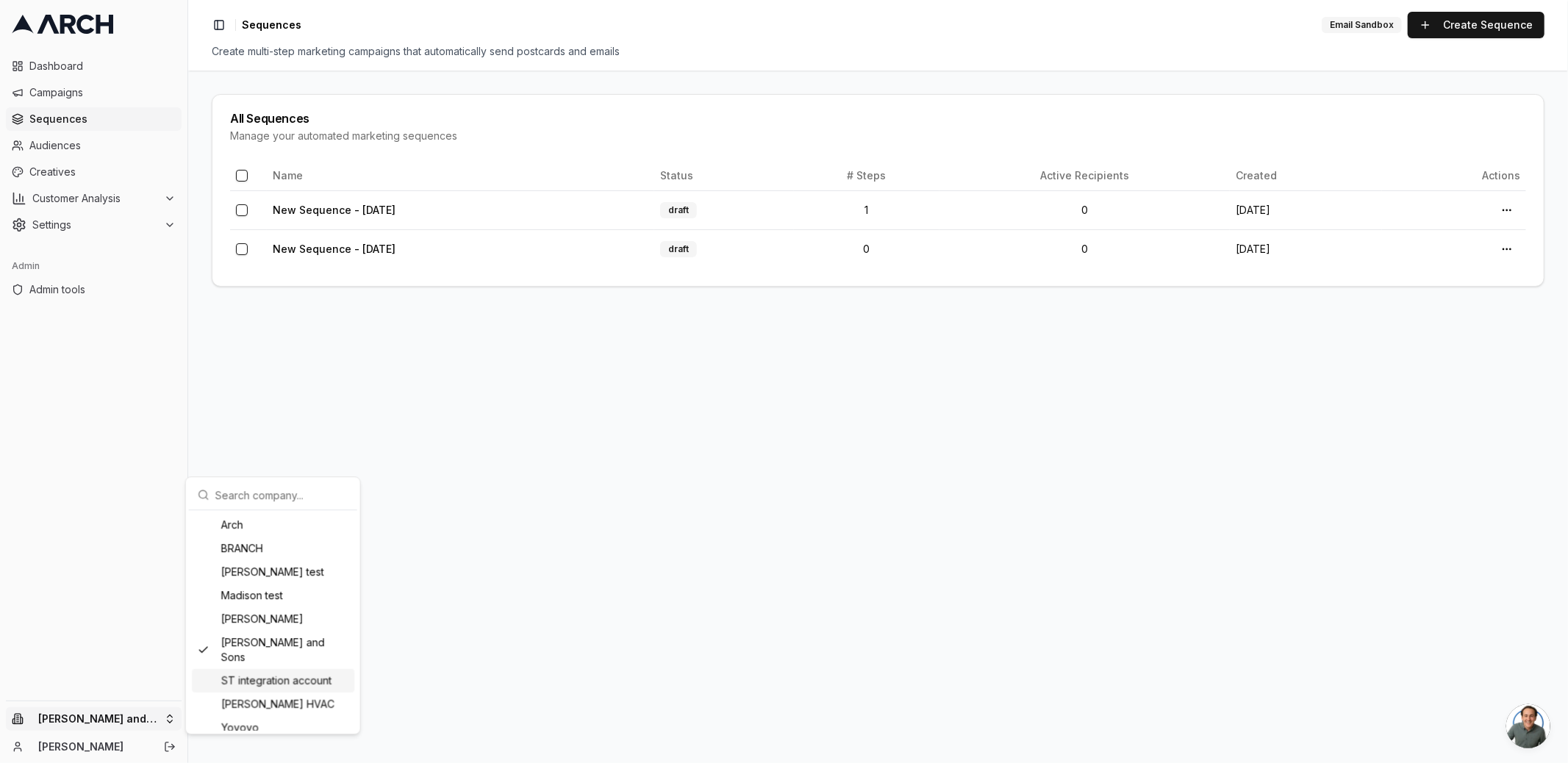
click at [315, 669] on div "ST integration account" at bounding box center [273, 681] width 163 height 24
click at [91, 122] on html "Dashboard Campaigns Sequences Audiences Creatives Customer Analysis Settings Ad…" at bounding box center [784, 382] width 1568 height 763
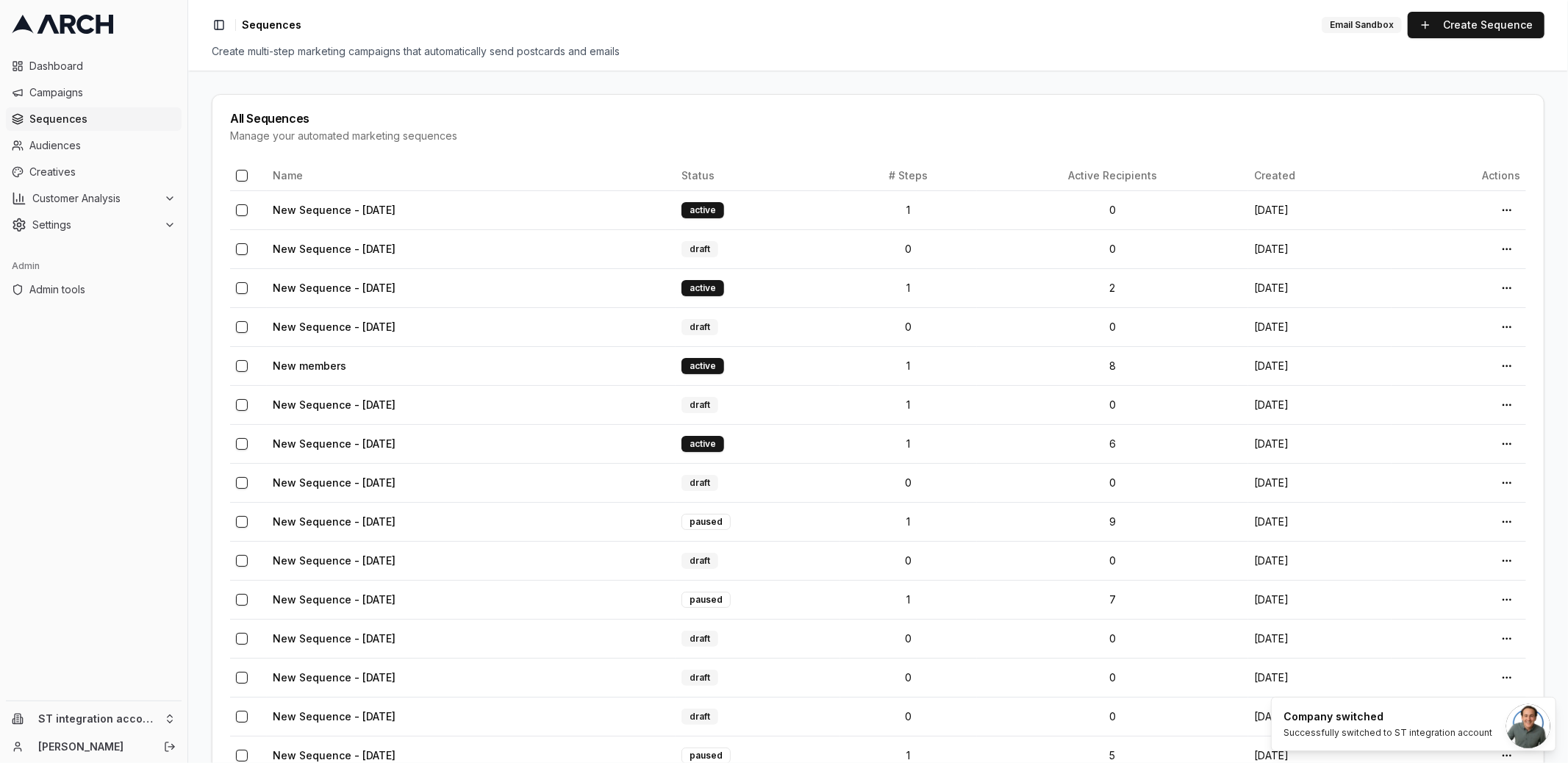
click at [86, 122] on span "Sequences" at bounding box center [102, 119] width 147 height 15
click at [322, 202] on td "New Sequence - Sep 16, 2025" at bounding box center [471, 209] width 409 height 39
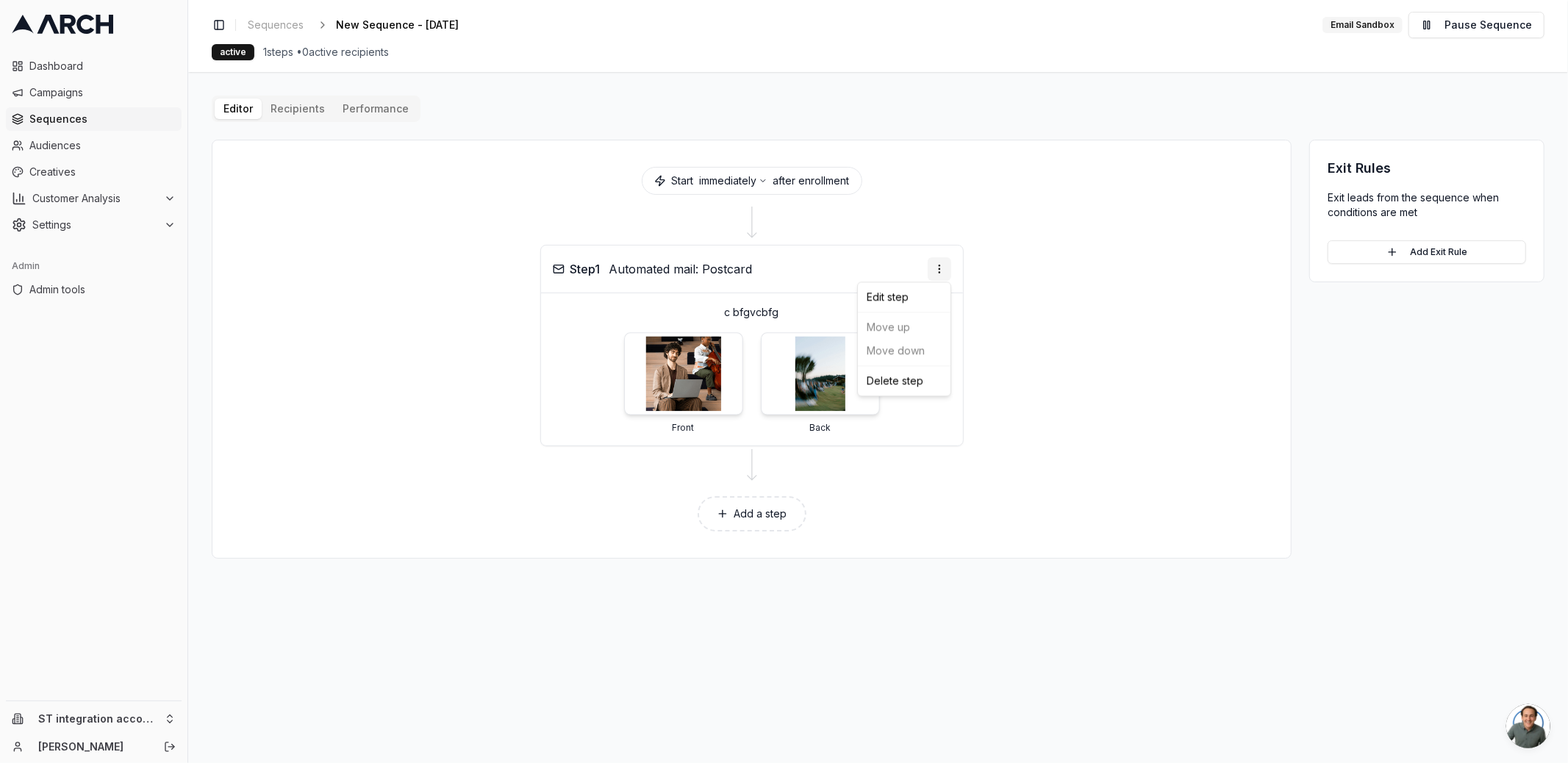
click at [942, 265] on html "Dashboard Campaigns Sequences Audiences Creatives Customer Analysis Settings Ad…" at bounding box center [784, 382] width 1568 height 763
click at [924, 297] on div "Edit step" at bounding box center [904, 297] width 87 height 24
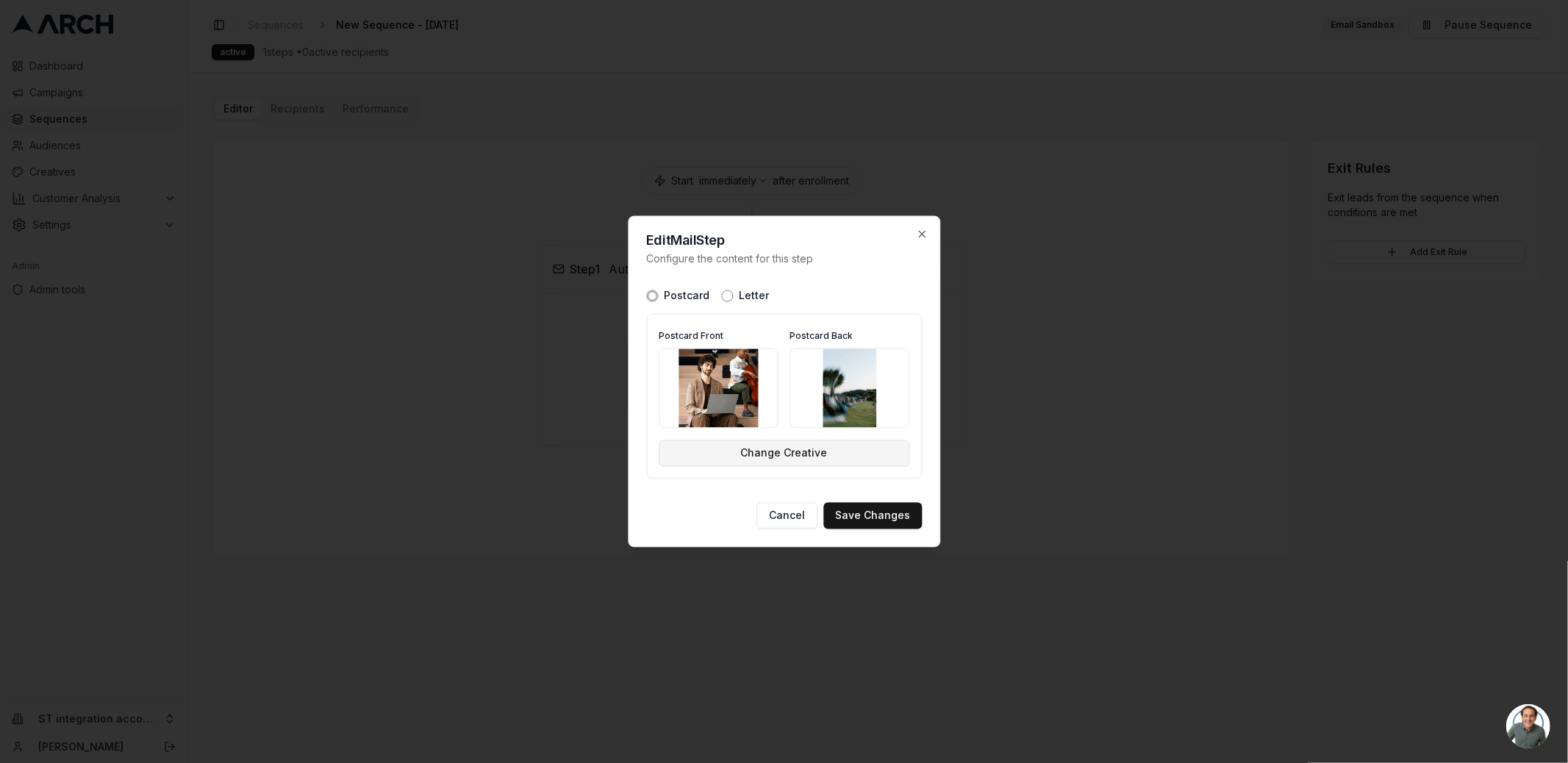
click at [808, 461] on button "Change Creative" at bounding box center [784, 454] width 250 height 27
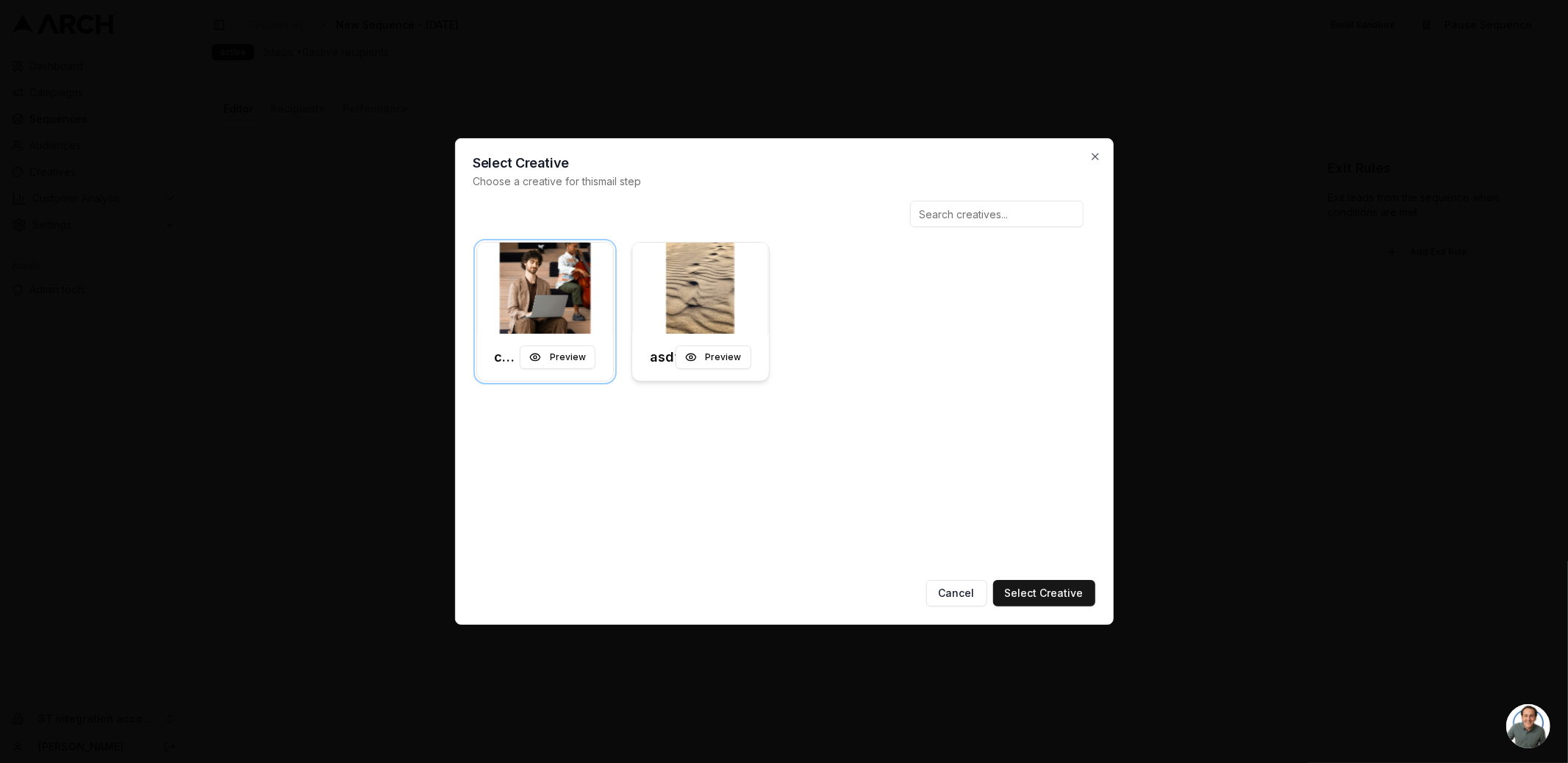
click at [684, 298] on img at bounding box center [700, 288] width 137 height 91
click at [1044, 590] on button "Select Creative" at bounding box center [1044, 593] width 102 height 27
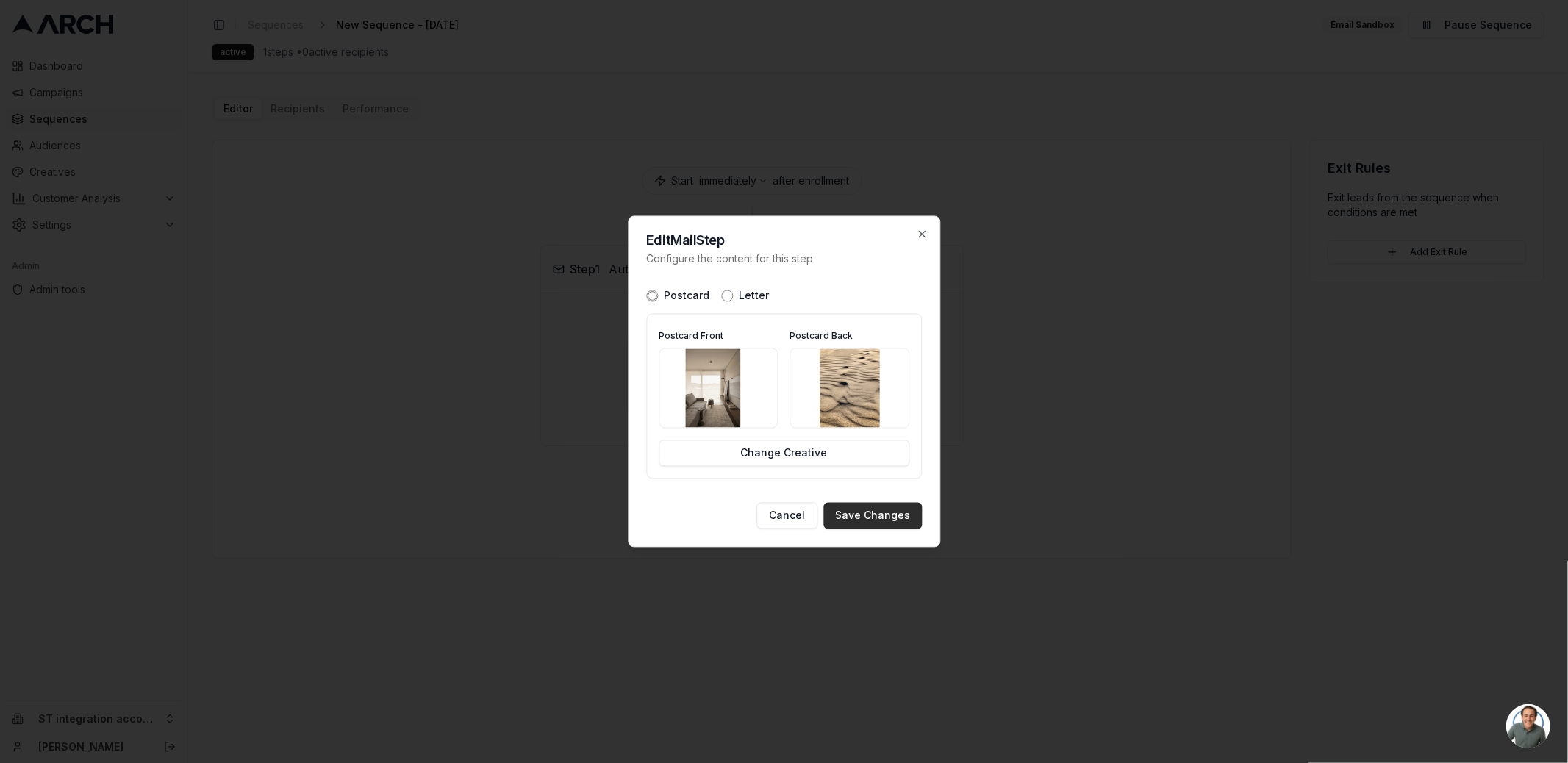
click at [882, 510] on button "Save Changes" at bounding box center [873, 516] width 99 height 27
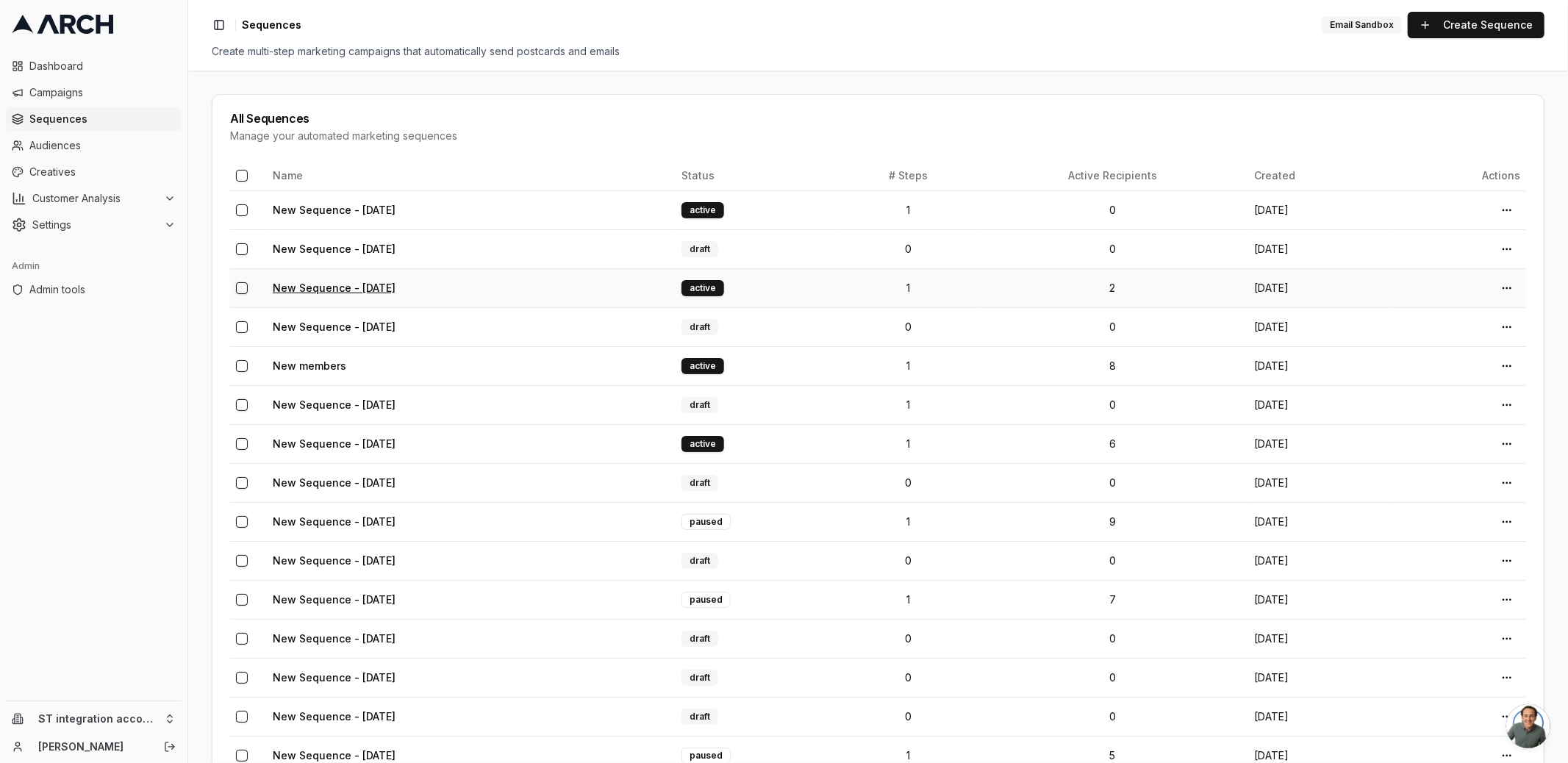
click at [335, 289] on link "New Sequence - [DATE]" at bounding box center [334, 287] width 123 height 13
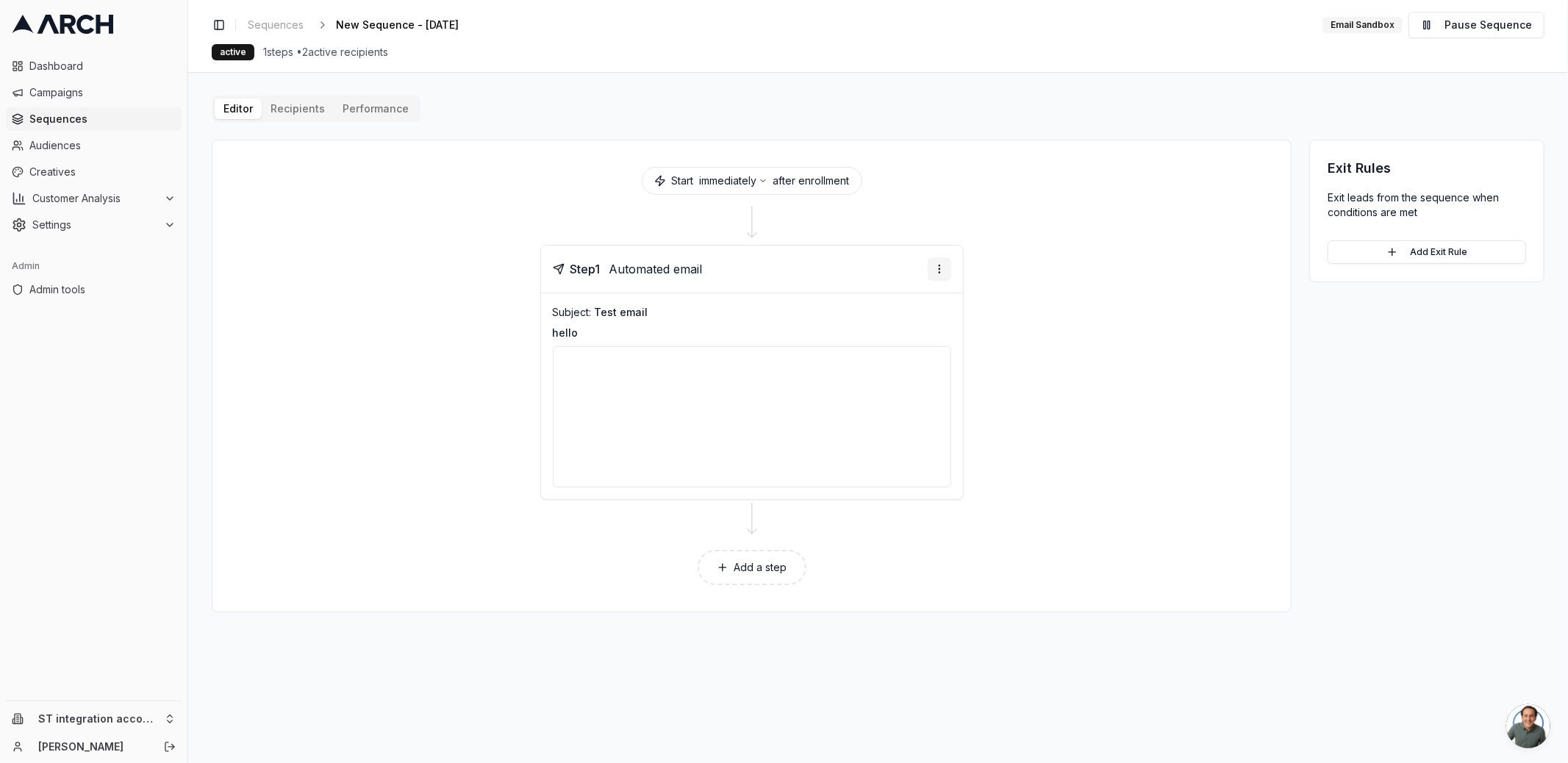
click at [943, 264] on html "Dashboard Campaigns Sequences Audiences Creatives Customer Analysis Settings Ad…" at bounding box center [784, 382] width 1568 height 763
click at [924, 302] on div "Edit step" at bounding box center [896, 297] width 108 height 24
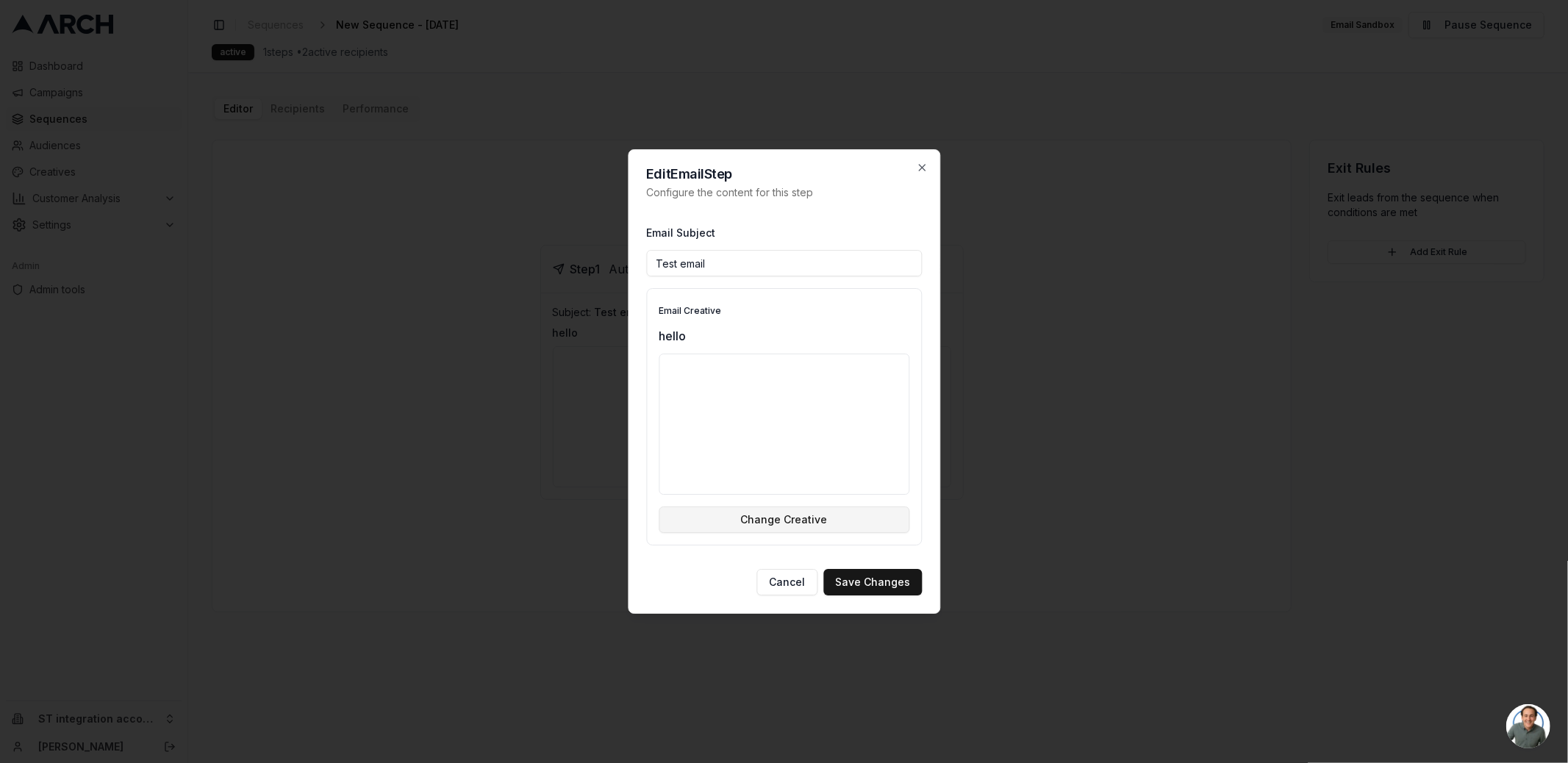
click at [871, 524] on button "Change Creative" at bounding box center [784, 520] width 250 height 27
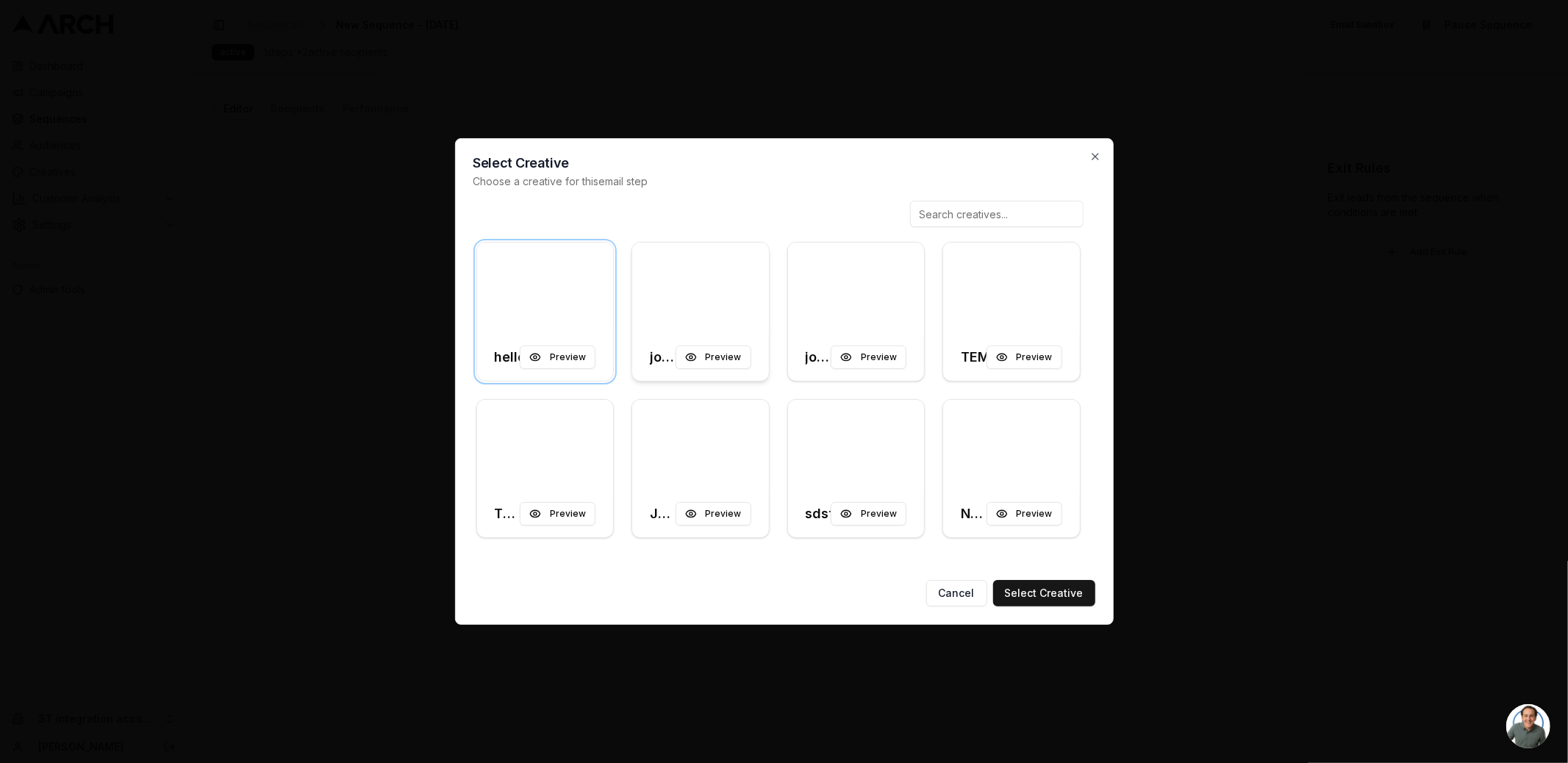
click at [700, 294] on div at bounding box center [700, 288] width 137 height 91
click at [1061, 602] on button "Select Creative" at bounding box center [1044, 593] width 102 height 27
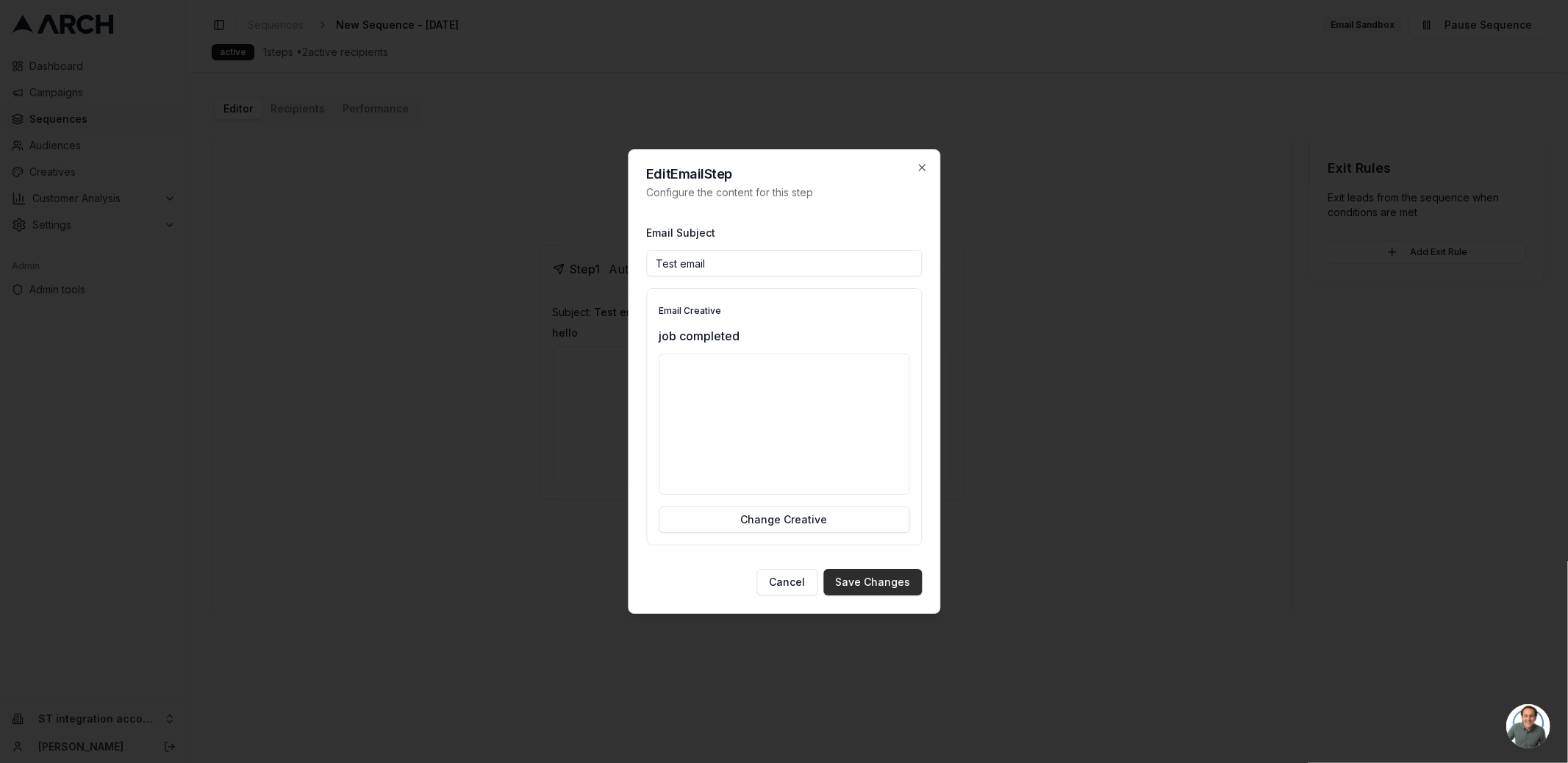
click at [901, 591] on button "Save Changes" at bounding box center [873, 582] width 99 height 27
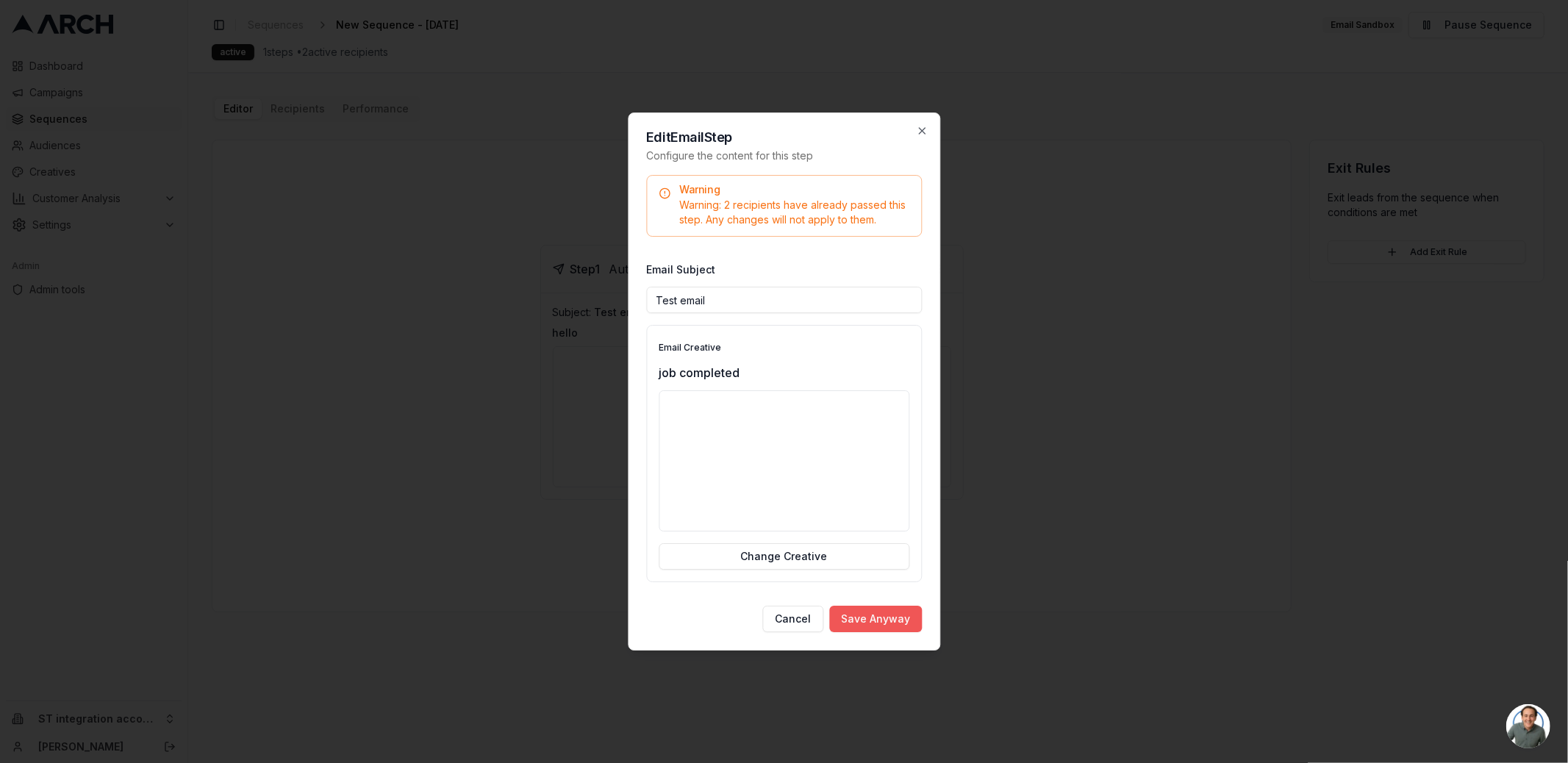
click at [903, 616] on button "Save Anyway" at bounding box center [876, 619] width 93 height 27
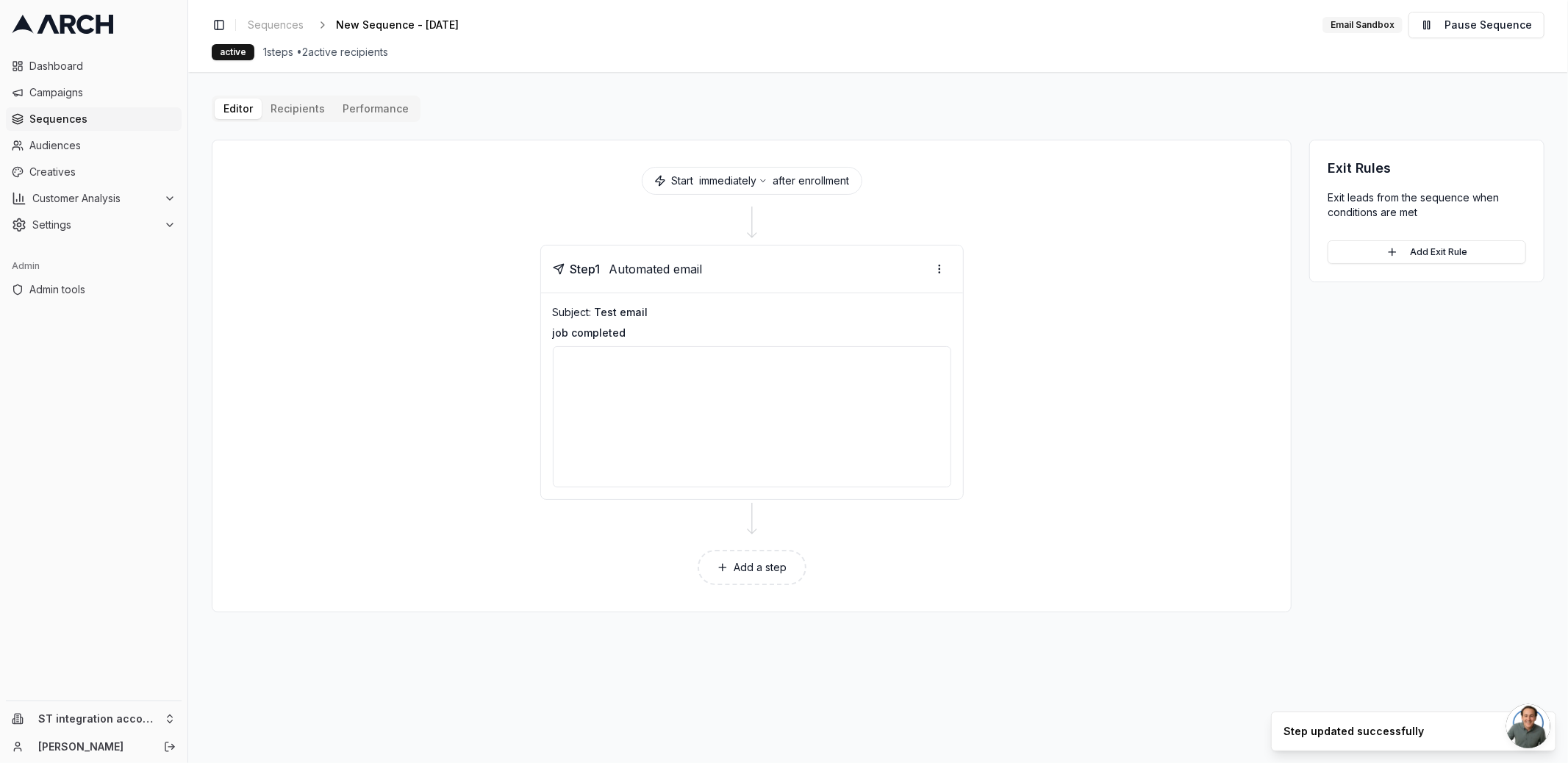
click at [965, 572] on div "Add a step" at bounding box center [751, 567] width 1043 height 53
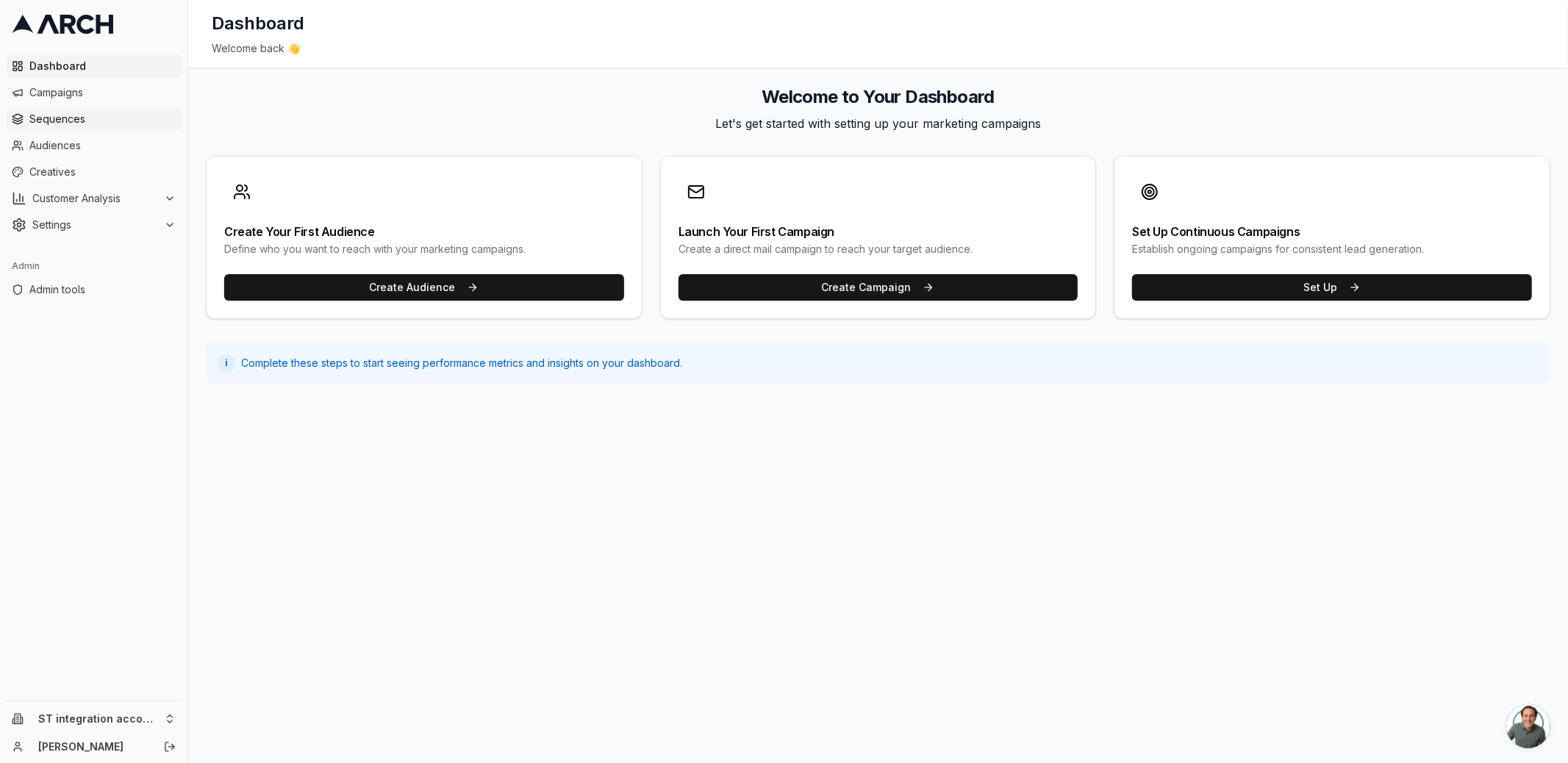
click at [92, 126] on link "Sequences" at bounding box center [94, 119] width 176 height 24
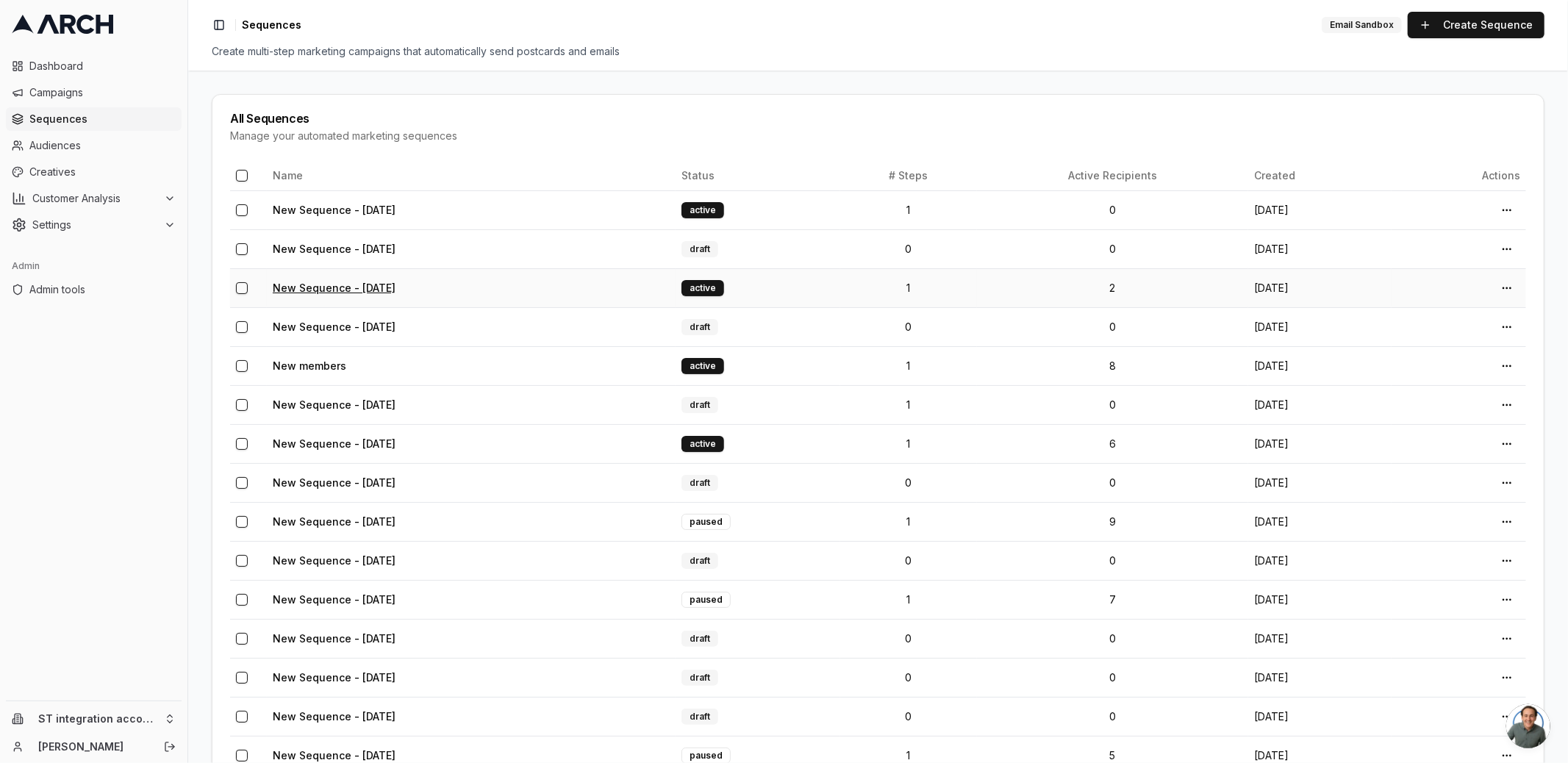
click at [349, 289] on link "New Sequence - [DATE]" at bounding box center [334, 287] width 123 height 13
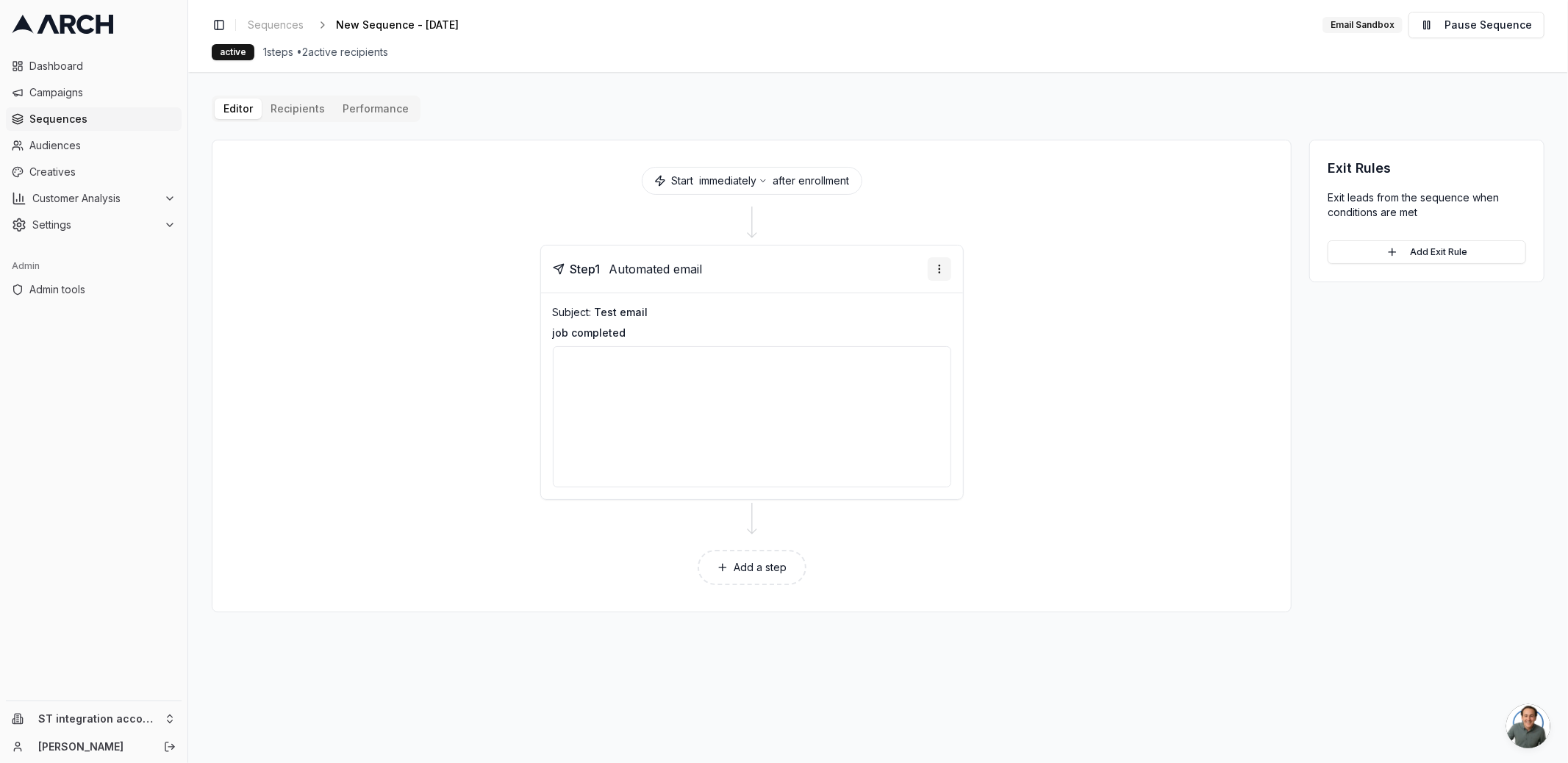
click at [934, 267] on html "Dashboard Campaigns Sequences Audiences Creatives Customer Analysis Settings Ad…" at bounding box center [784, 382] width 1568 height 763
click at [885, 295] on div "Edit step" at bounding box center [896, 297] width 108 height 24
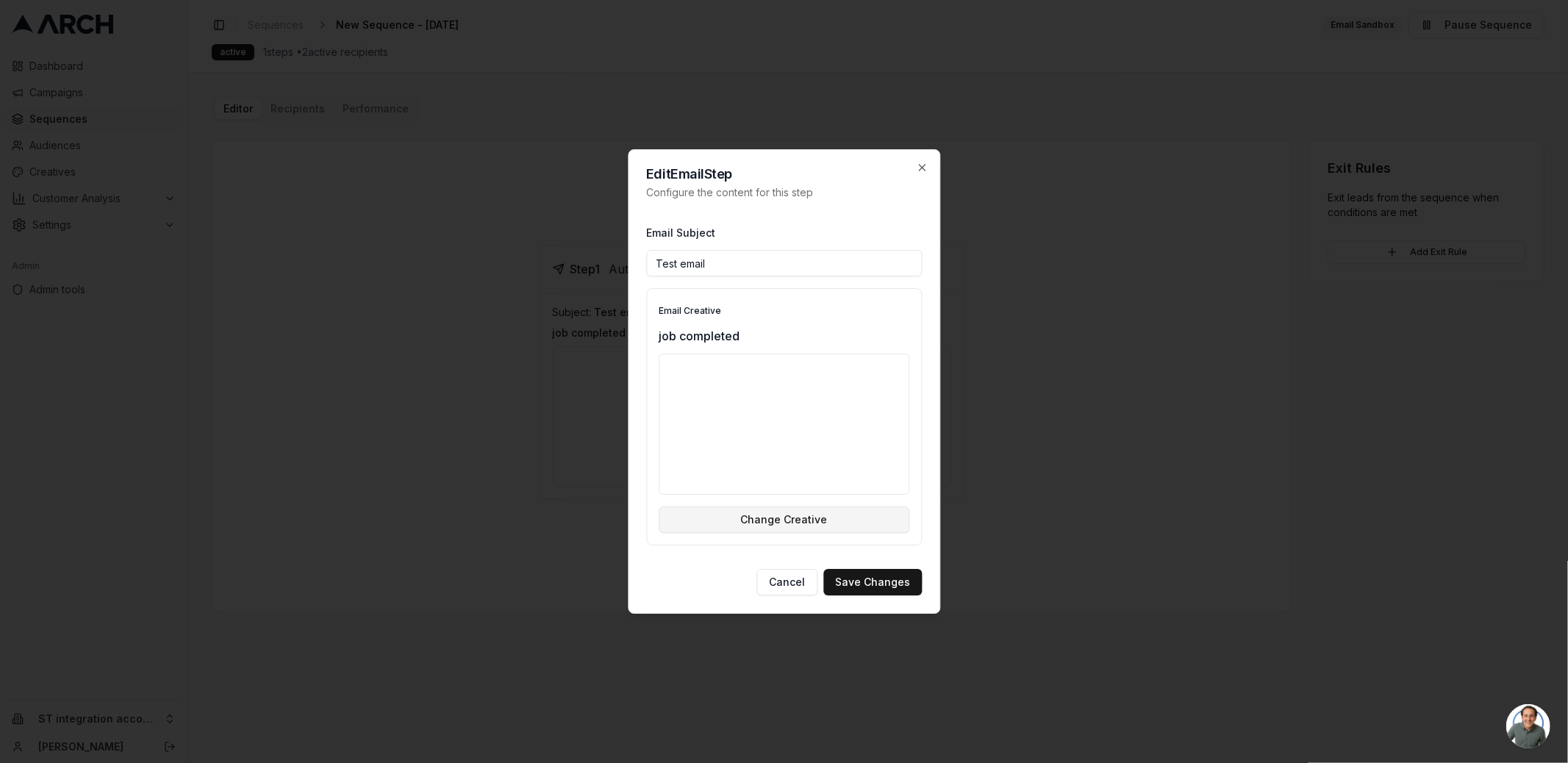
click at [847, 515] on button "Change Creative" at bounding box center [784, 520] width 250 height 27
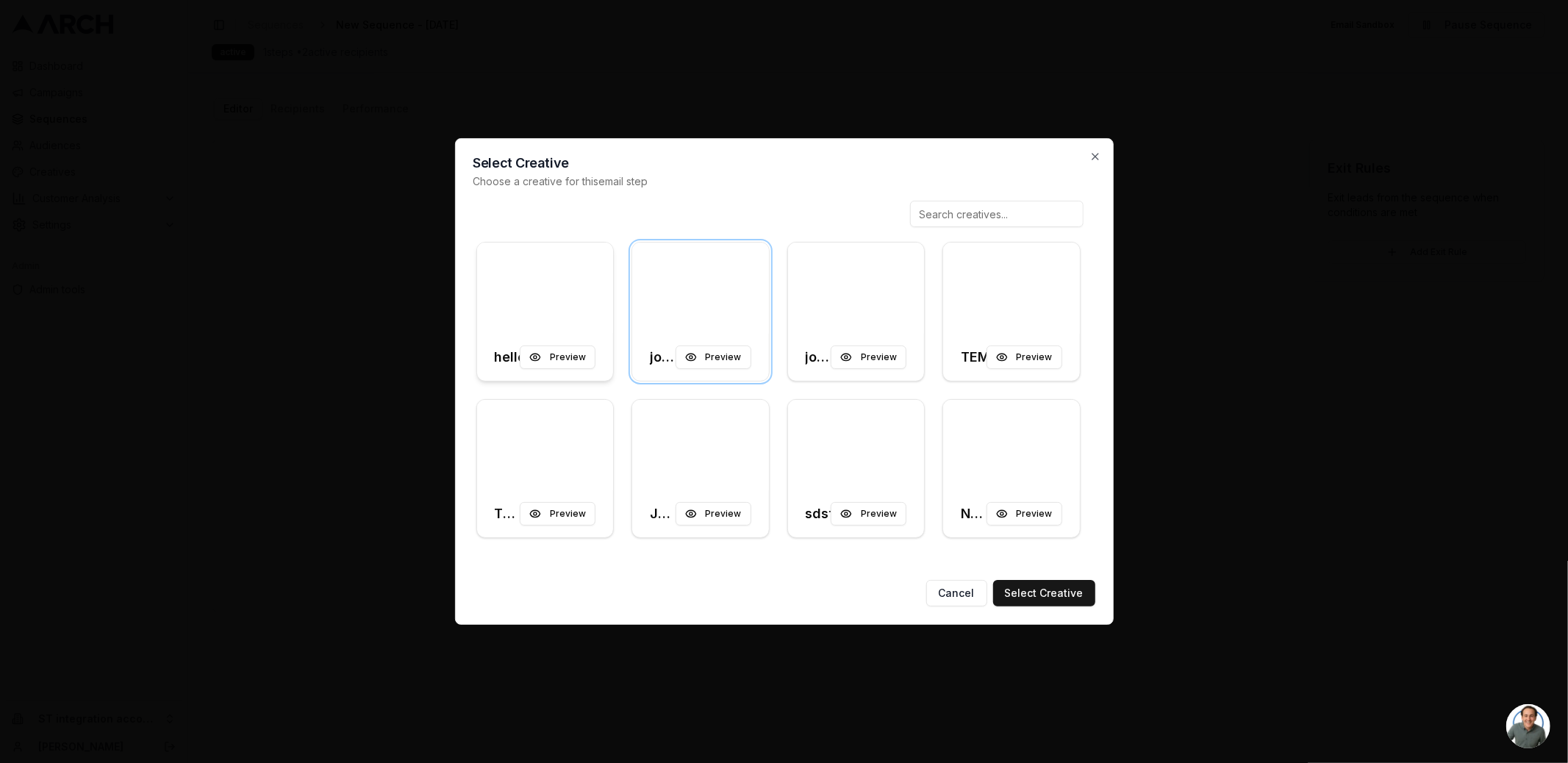
click at [530, 289] on div at bounding box center [546, 288] width 137 height 91
click at [1055, 597] on button "Select Creative" at bounding box center [1044, 593] width 102 height 27
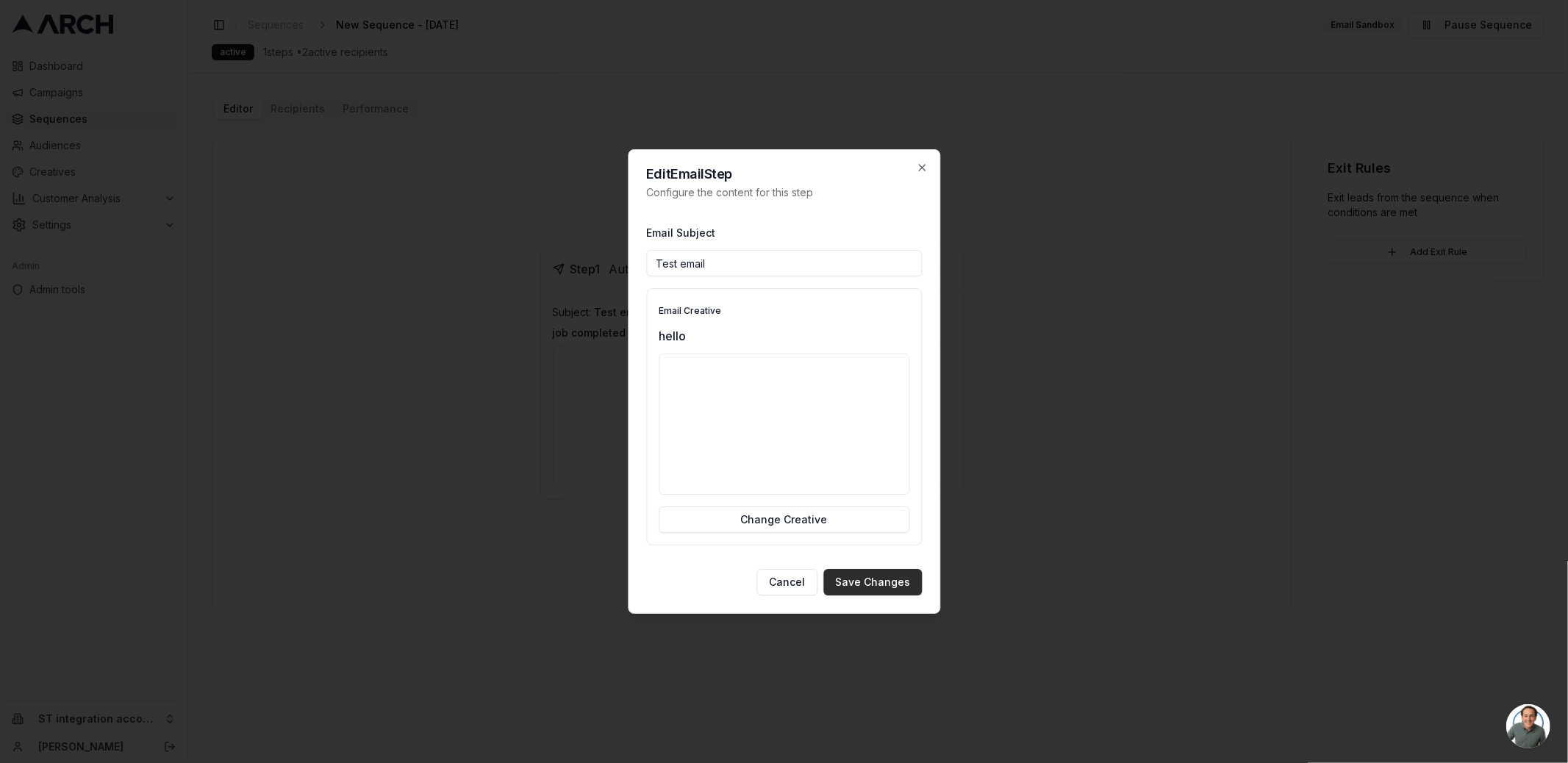
click at [914, 587] on button "Save Changes" at bounding box center [873, 582] width 99 height 27
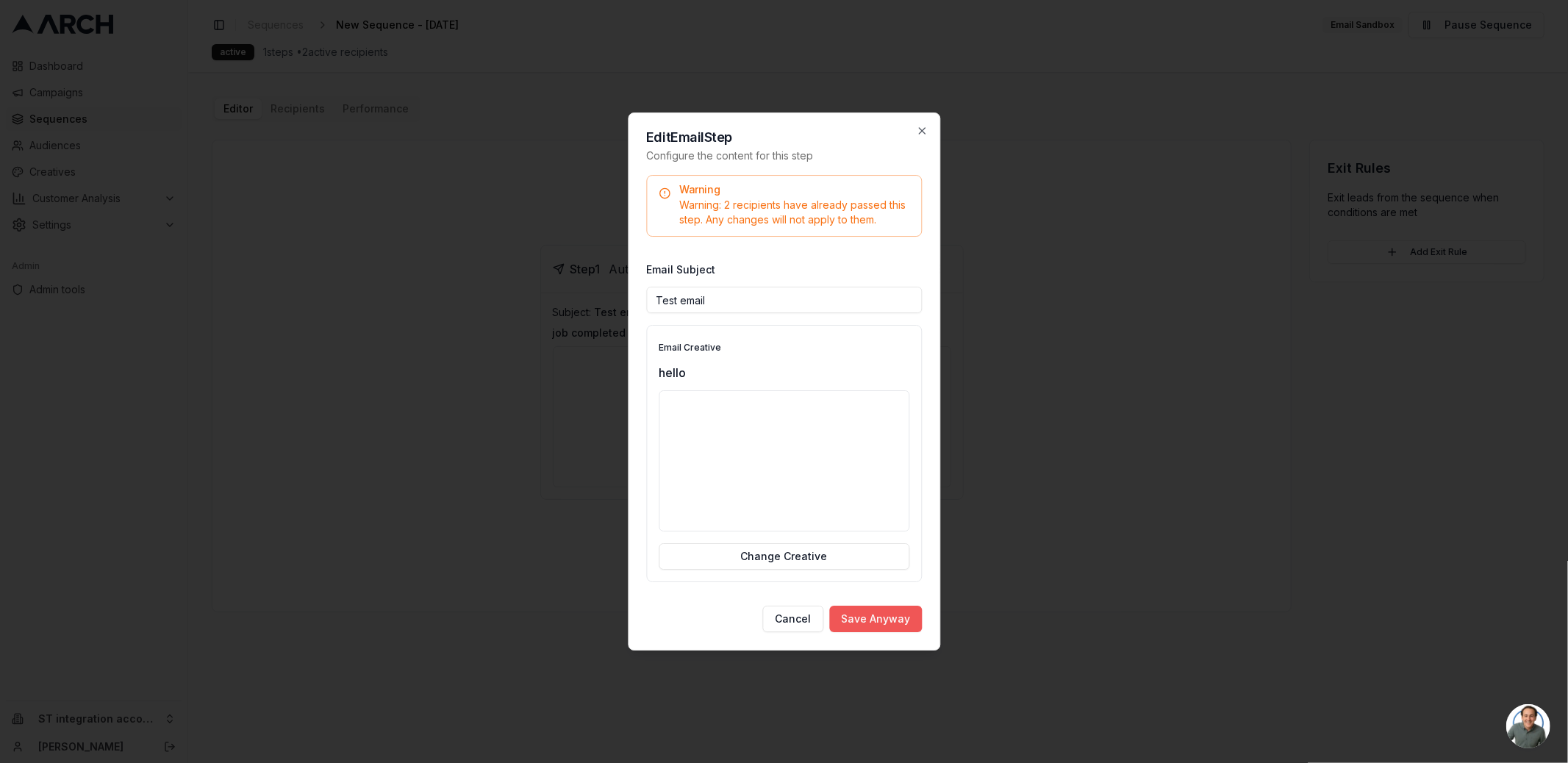
click at [859, 621] on button "Save Anyway" at bounding box center [876, 619] width 93 height 27
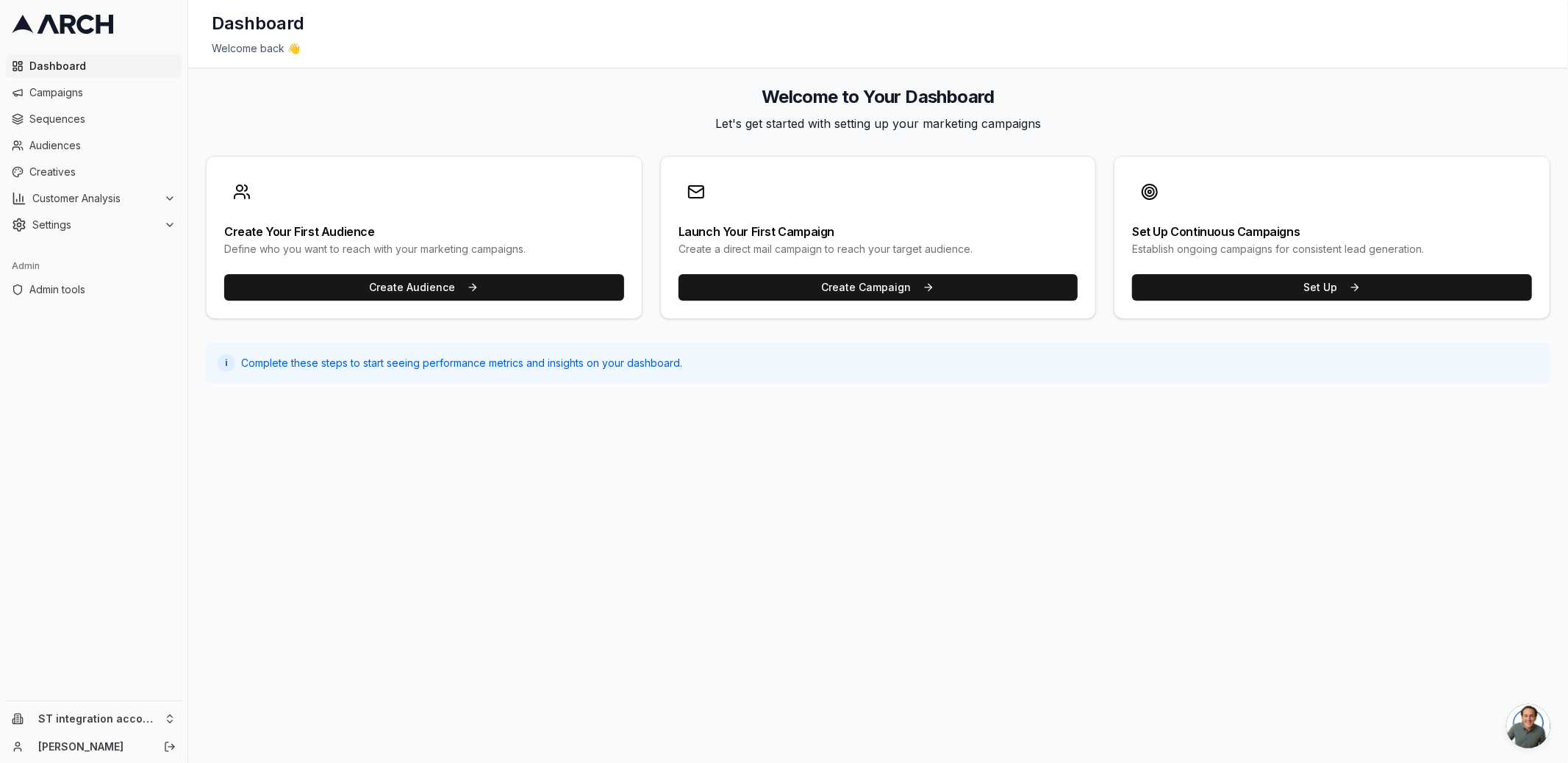
click at [996, 136] on div "Welcome to Your Dashboard Let's get started with setting up your marketing camp…" at bounding box center [877, 234] width 1344 height 298
click at [995, 130] on p "Let's get started with setting up your marketing campaigns" at bounding box center [877, 124] width 1344 height 18
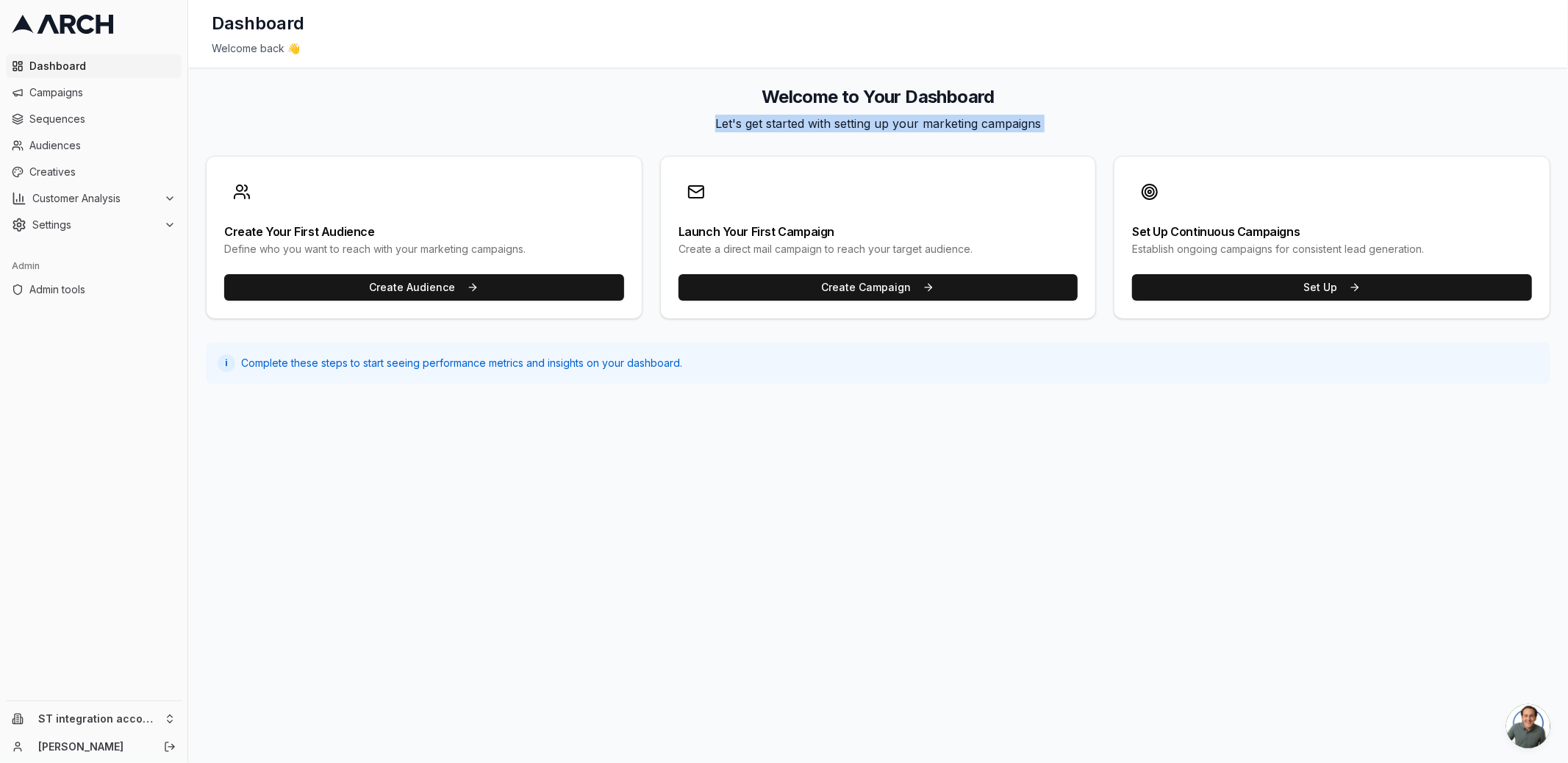
click at [995, 130] on p "Let's get started with setting up your marketing campaigns" at bounding box center [877, 124] width 1344 height 18
